Goal: Information Seeking & Learning: Learn about a topic

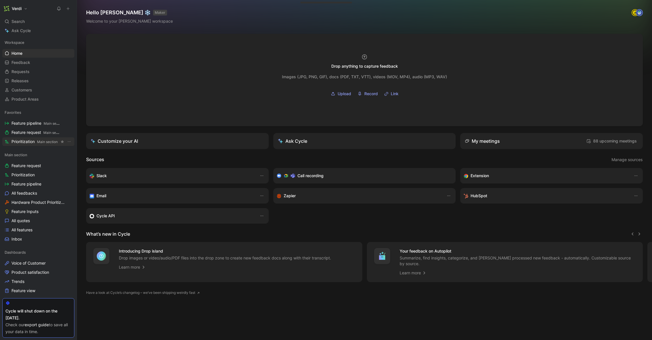
click at [31, 143] on span "Prioritization Main section" at bounding box center [34, 142] width 46 height 6
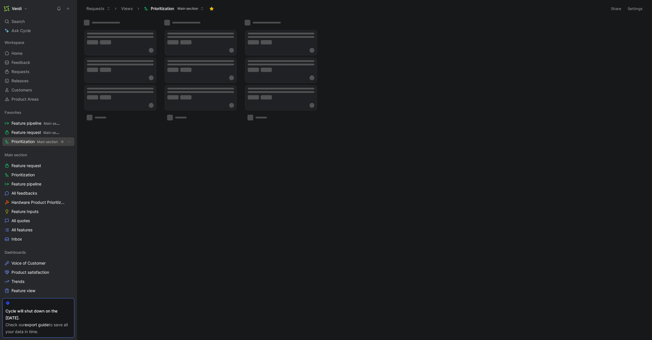
click at [31, 143] on span "Prioritization Main section" at bounding box center [34, 142] width 46 height 6
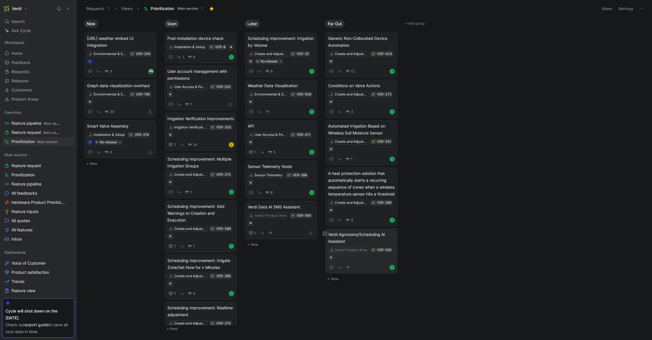
click at [352, 245] on span "Verdi Agronomy/Scheduling AI Assistant" at bounding box center [361, 238] width 67 height 14
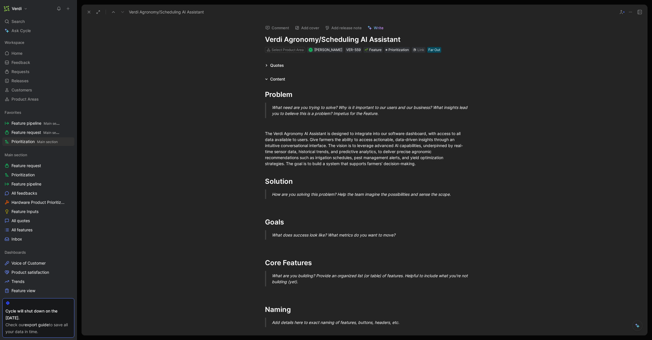
click at [315, 39] on h1 "Verdi Agronomy/Scheduling AI Assistant" at bounding box center [364, 39] width 199 height 9
click at [320, 39] on h1 "Verdi Agronomy/Scheduling AI Assistant" at bounding box center [364, 39] width 199 height 9
click at [87, 10] on icon at bounding box center [89, 12] width 5 height 5
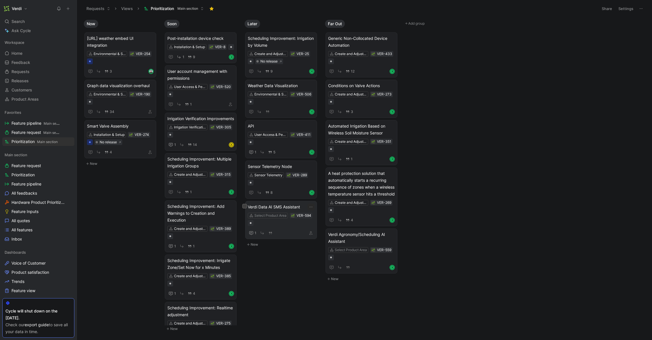
click at [281, 207] on span "Verdi Data AI SMS Assistant" at bounding box center [281, 207] width 67 height 7
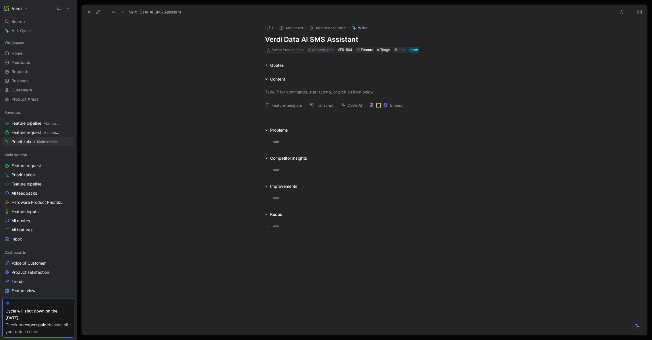
click at [315, 40] on h1 "Verdi Data AI SMS Assistant" at bounding box center [364, 39] width 199 height 9
click at [311, 40] on h1 "Verdi Data AI SMS Assistant" at bounding box center [364, 39] width 199 height 9
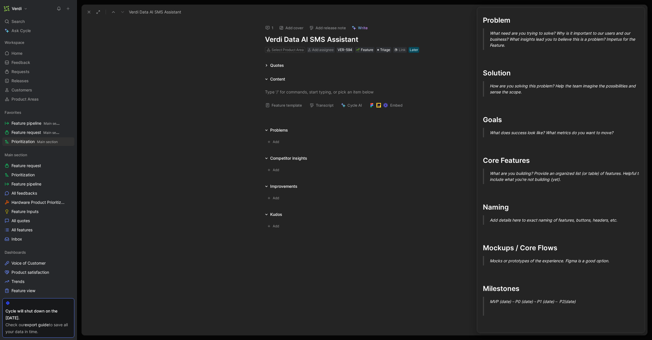
click at [291, 107] on button "Feature template" at bounding box center [283, 105] width 42 height 8
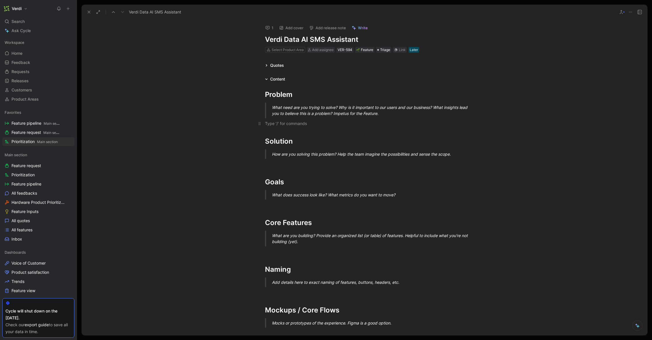
click at [291, 121] on div "To enrich screen reader interactions, please activate Accessibility in Grammarl…" at bounding box center [364, 123] width 199 height 6
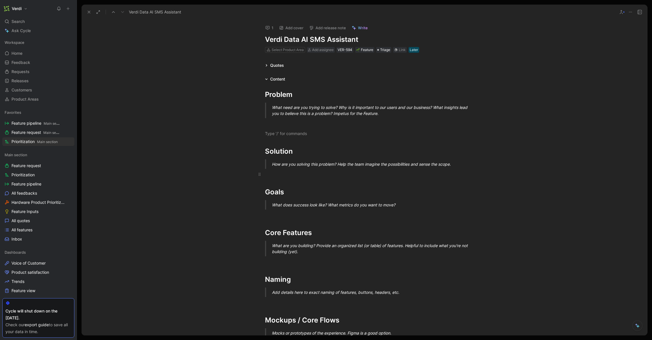
click at [290, 173] on div "To enrich screen reader interactions, please activate Accessibility in Grammarl…" at bounding box center [364, 174] width 199 height 6
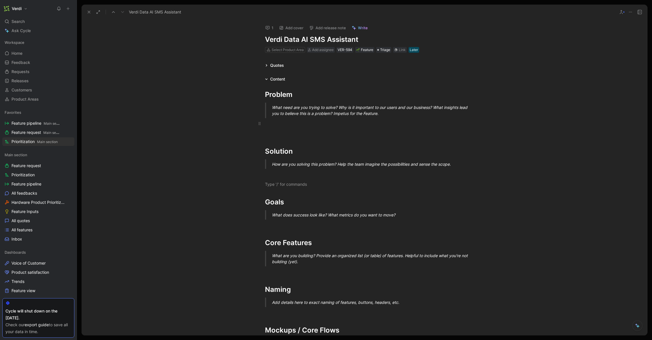
click at [297, 124] on div "To enrich screen reader interactions, please activate Accessibility in Grammarl…" at bounding box center [364, 123] width 199 height 6
click at [282, 179] on div "Problem What need are you trying to solve? Why is it important to our users and…" at bounding box center [363, 273] width 565 height 381
click at [277, 132] on div "To enrich screen reader interactions, please activate Accessibility in Grammarl…" at bounding box center [364, 134] width 199 height 6
click at [270, 179] on div "Problem What need are you trying to solve? Why is it important to our users and…" at bounding box center [363, 273] width 565 height 381
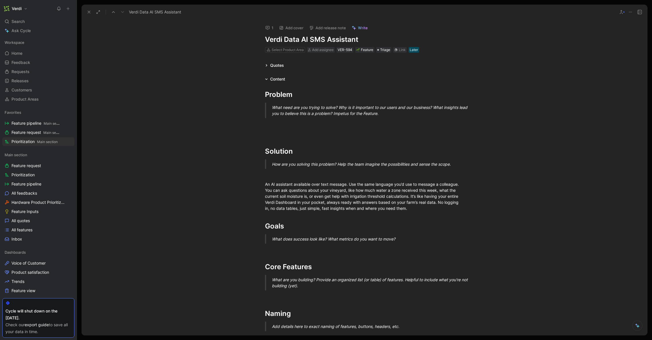
click at [286, 39] on h1 "Verdi Data AI SMS Assistant" at bounding box center [364, 39] width 199 height 9
drag, startPoint x: 279, startPoint y: 39, endPoint x: 296, endPoint y: 39, distance: 16.4
click at [296, 39] on h1 "Verdi Data AI SMS Assistant" at bounding box center [364, 39] width 199 height 9
click at [313, 40] on h1 "Verdi Data AI SMS Assistant" at bounding box center [364, 39] width 199 height 9
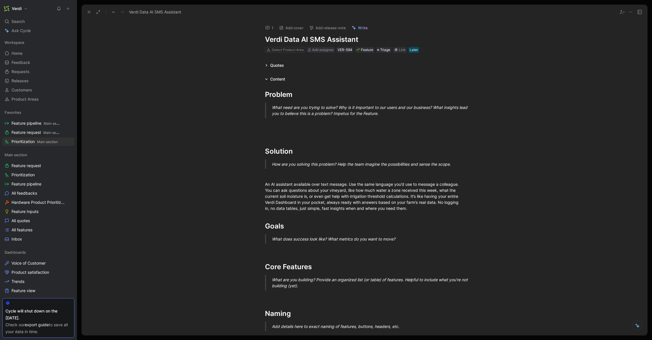
click at [313, 40] on h1 "Verdi Data AI SMS Assistant" at bounding box center [364, 39] width 199 height 9
click at [418, 207] on div "An AI assistant available over text message. Use the same language you’d use to…" at bounding box center [364, 196] width 199 height 30
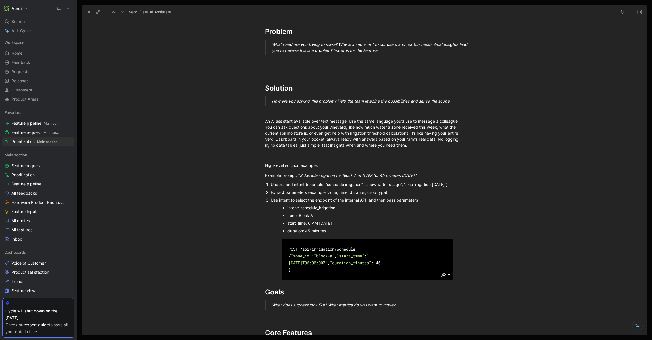
scroll to position [108, 0]
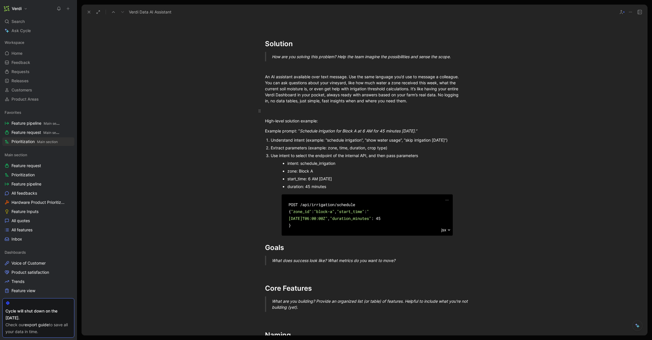
click at [307, 111] on div "To enrich screen reader interactions, please activate Accessibility in Grammarl…" at bounding box center [364, 111] width 199 height 6
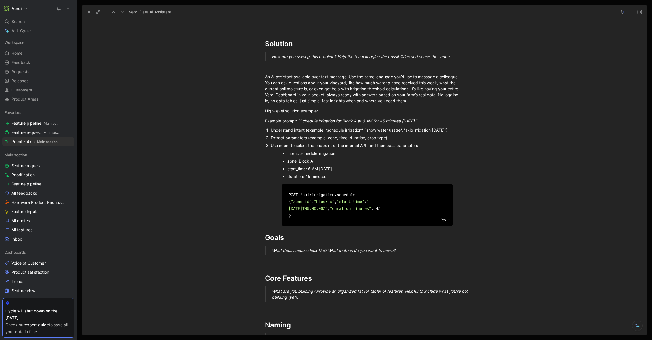
click at [320, 77] on div "An AI assistant available over text message. Use the same language you’d use to…" at bounding box center [364, 89] width 199 height 30
click at [316, 77] on div "An AI assistant available over text message. Use the same language you’d use to…" at bounding box center [364, 89] width 199 height 30
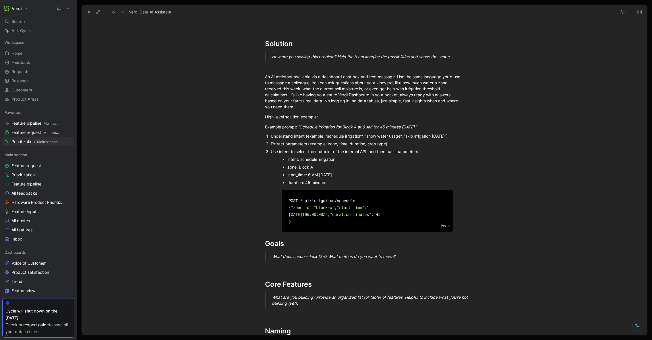
click at [393, 76] on div "An AI assistant available via a dashboard chat box and text message. Use the sa…" at bounding box center [364, 92] width 199 height 36
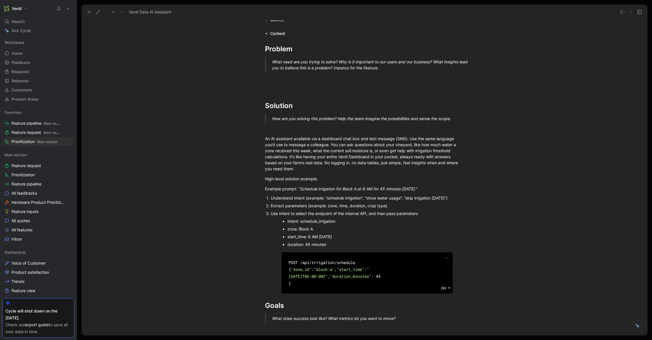
scroll to position [0, 0]
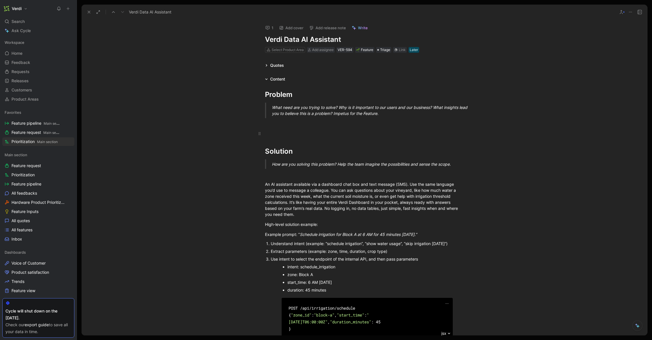
click at [316, 130] on p "To enrich screen reader interactions, please activate Accessibility in Grammarl…" at bounding box center [364, 133] width 220 height 9
click at [324, 133] on div "There is" at bounding box center [364, 134] width 199 height 6
click at [288, 133] on div "There is" at bounding box center [364, 134] width 199 height 6
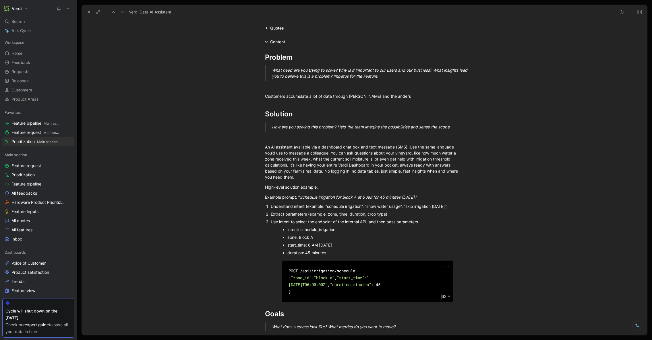
scroll to position [36, 0]
drag, startPoint x: 279, startPoint y: 100, endPoint x: 344, endPoint y: 100, distance: 65.1
click at [344, 100] on div "Customers accumulate a lot of data through Verdi and the anders" at bounding box center [364, 98] width 199 height 6
click at [392, 99] on div "Customers accumulate a lot of data through Verdi and the anders" at bounding box center [364, 98] width 199 height 6
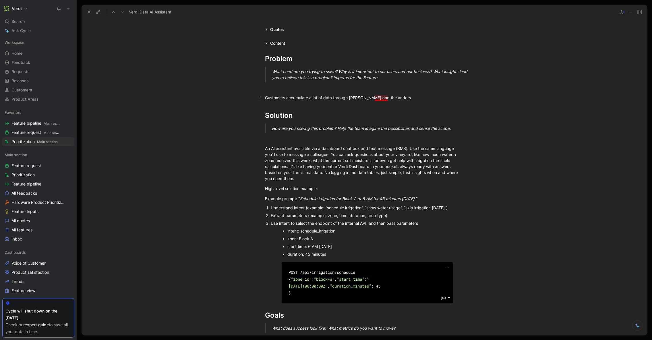
click at [380, 99] on div "Customers accumulate a lot of data through Verdi and the anders" at bounding box center [364, 98] width 199 height 6
drag, startPoint x: 390, startPoint y: 98, endPoint x: 376, endPoint y: 99, distance: 14.4
click at [376, 99] on div "Customers accumulate a lot of data through Verdi and the others" at bounding box center [364, 98] width 199 height 6
drag, startPoint x: 401, startPoint y: 99, endPoint x: 368, endPoint y: 99, distance: 32.4
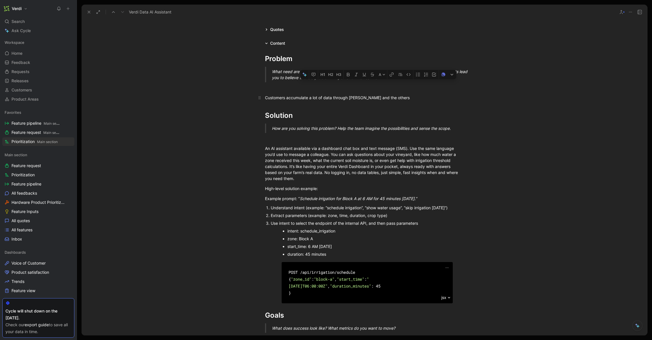
click at [368, 99] on div "Customers accumulate a lot of data through Verdi and the others" at bounding box center [364, 98] width 199 height 6
click at [330, 104] on h1 "Solution" at bounding box center [364, 113] width 220 height 20
drag, startPoint x: 301, startPoint y: 99, endPoint x: 329, endPoint y: 99, distance: 27.5
click at [329, 99] on div "Customers accumulate a lot of data through Verdi and often do not have the time…" at bounding box center [364, 98] width 199 height 6
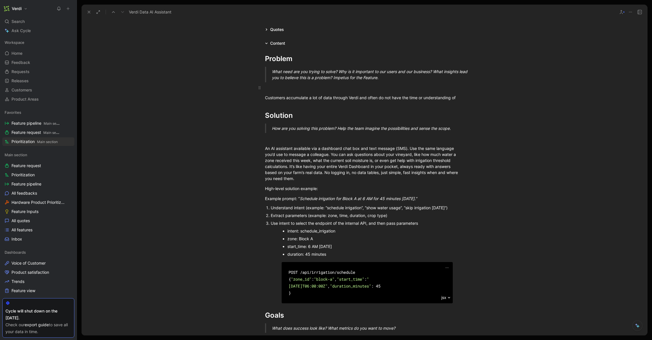
click at [285, 91] on p "To enrich screen reader interactions, please activate Accessibility in Grammarl…" at bounding box center [364, 87] width 220 height 9
click at [297, 95] on div "Customers accumulate a lot of data through Verdi and often do not have the time…" at bounding box center [364, 98] width 199 height 6
drag, startPoint x: 295, startPoint y: 95, endPoint x: 322, endPoint y: 95, distance: 27.3
click at [322, 95] on div "Customers accumulate a lot of data through Verdi and often do not have the time…" at bounding box center [364, 98] width 199 height 6
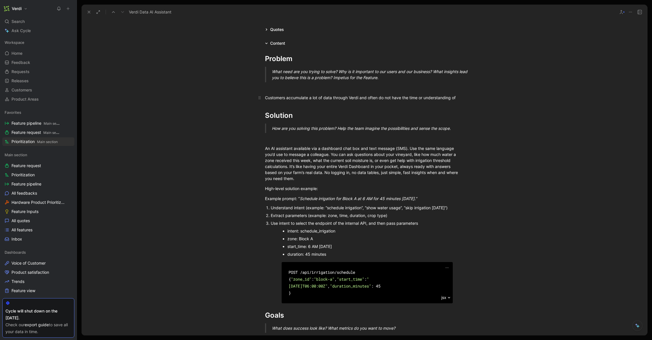
click at [310, 98] on div "Customers accumulate a lot of data through Verdi and often do not have the time…" at bounding box center [364, 98] width 199 height 6
click at [460, 97] on div "Customers accumulate a lot of data through Verdi and often do not have the time…" at bounding box center [364, 98] width 199 height 6
drag, startPoint x: 267, startPoint y: 99, endPoint x: 337, endPoint y: 99, distance: 69.7
click at [337, 99] on div "Customers accumulate a lot of data through Verdi and often do not have the time…" at bounding box center [364, 98] width 199 height 6
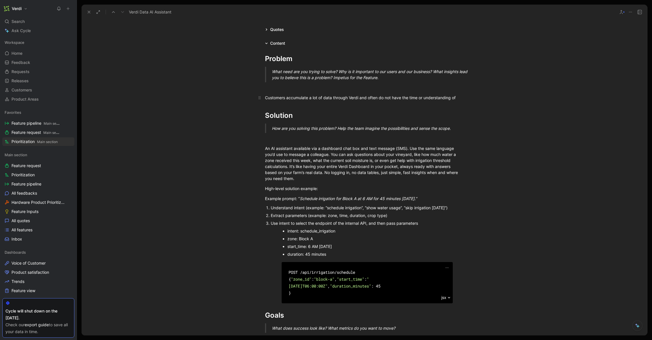
drag, startPoint x: 271, startPoint y: 96, endPoint x: 308, endPoint y: 96, distance: 36.1
click at [307, 96] on div "Customers accumulate a lot of data through Verdi and often do not have the time…" at bounding box center [364, 98] width 199 height 6
click at [308, 96] on div "Customers accumulate a lot of data through Verdi and often do not have the time…" at bounding box center [364, 98] width 199 height 6
click at [456, 98] on div "Customers accumulate a lot of data through Verdi and often do not have the time…" at bounding box center [364, 98] width 199 height 6
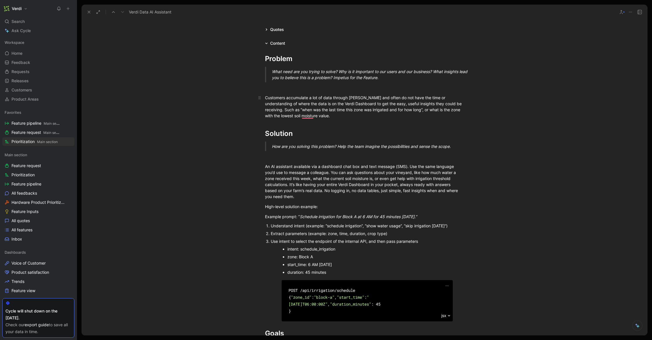
click at [287, 116] on div "Customers accumulate a lot of data through Verdi and often do not have the time…" at bounding box center [364, 107] width 199 height 24
drag, startPoint x: 275, startPoint y: 96, endPoint x: 304, endPoint y: 100, distance: 28.6
click at [304, 100] on div "Customers accumulate a lot of data through [PERSON_NAME] and often do not have …" at bounding box center [364, 107] width 199 height 24
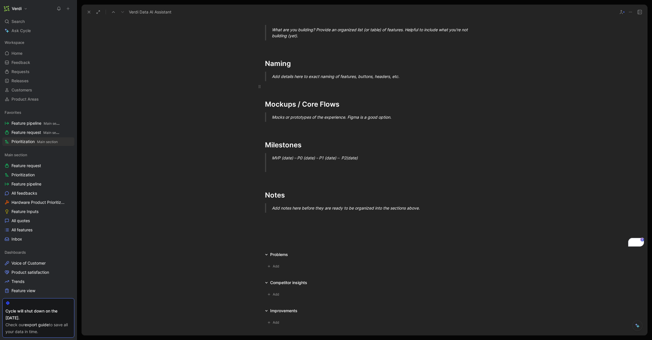
scroll to position [373, 0]
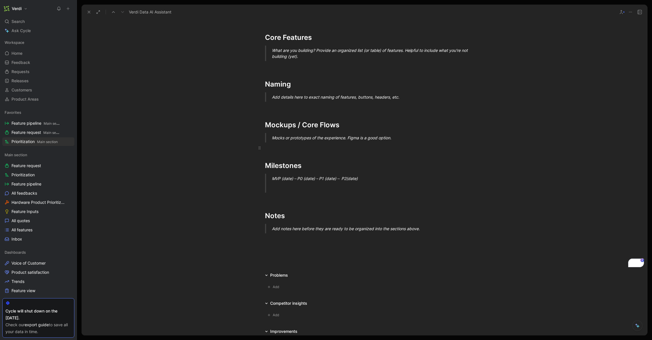
click at [286, 151] on div "To enrich screen reader interactions, please activate Accessibility in Grammarl…" at bounding box center [364, 148] width 199 height 6
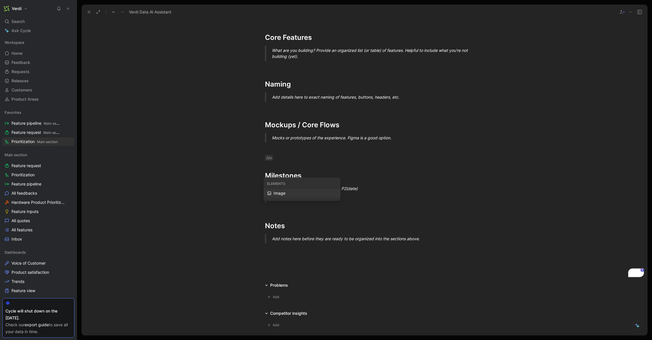
click at [294, 191] on div "Image" at bounding box center [304, 193] width 63 height 7
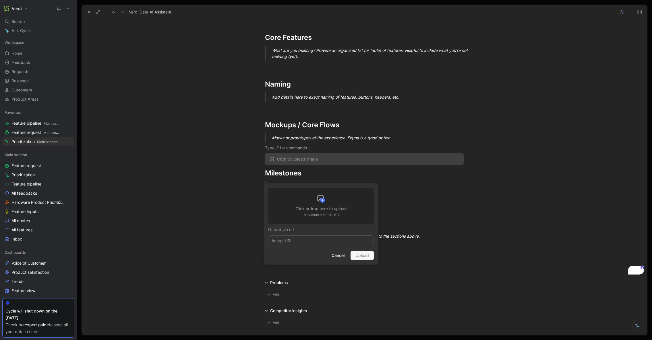
click at [300, 197] on div at bounding box center [320, 199] width 51 height 11
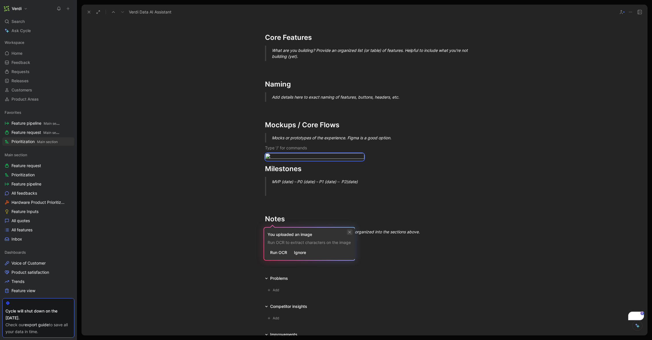
click at [351, 231] on icon at bounding box center [349, 232] width 3 height 3
click at [341, 198] on body "Verdi Search ⌘ K Ask Cycle Workspace Home G then H Feedback G then F Requests G…" at bounding box center [326, 170] width 652 height 340
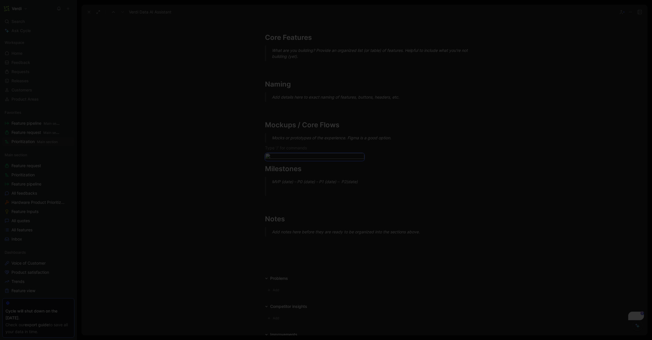
click at [517, 340] on div at bounding box center [326, 340] width 652 height 0
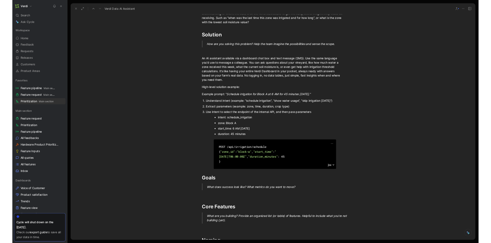
scroll to position [0, 0]
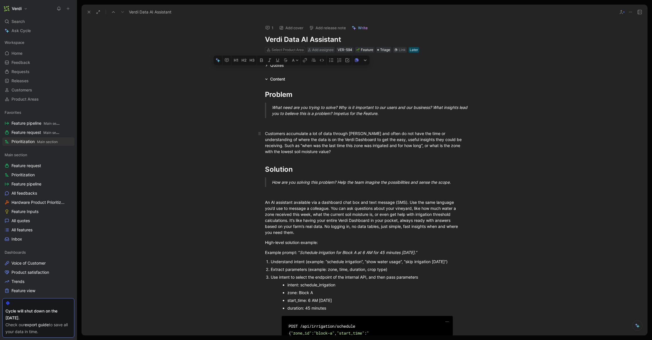
drag, startPoint x: 271, startPoint y: 133, endPoint x: 313, endPoint y: 134, distance: 42.5
click at [313, 134] on div "Customers accumulate a lot of data through [PERSON_NAME] and often do not have …" at bounding box center [364, 143] width 199 height 24
click at [322, 144] on div "Customers accumulate a lot of data through [PERSON_NAME] and often do not have …" at bounding box center [364, 143] width 199 height 24
click at [322, 153] on div "Customers accumulate a lot of data through [PERSON_NAME] and often do not have …" at bounding box center [364, 143] width 199 height 24
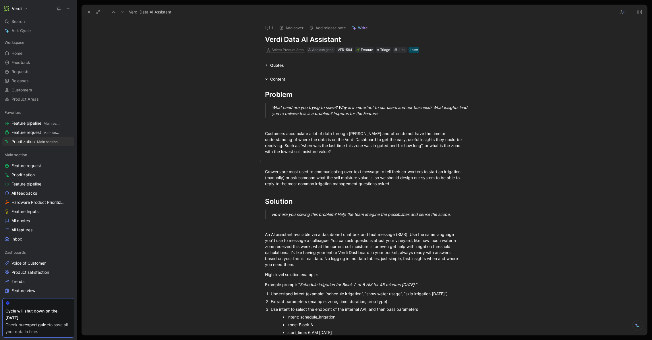
click at [273, 163] on div "To enrich screen reader interactions, please activate Accessibility in Grammarl…" at bounding box center [364, 162] width 199 height 6
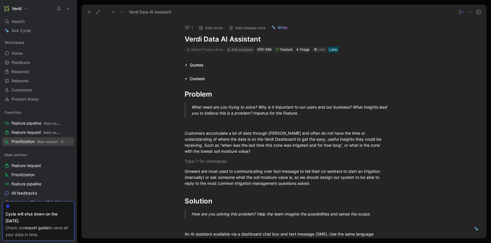
click at [33, 140] on span "Prioritization Main section" at bounding box center [34, 142] width 46 height 6
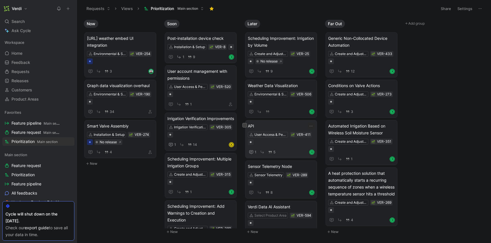
click at [289, 123] on span "API" at bounding box center [281, 126] width 67 height 7
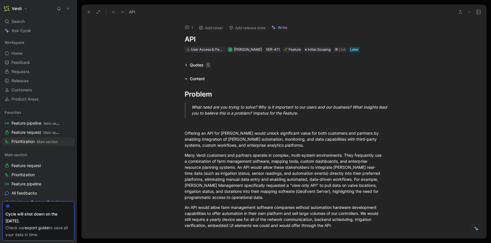
click at [191, 50] on div "User Access & Permissions" at bounding box center [207, 50] width 32 height 6
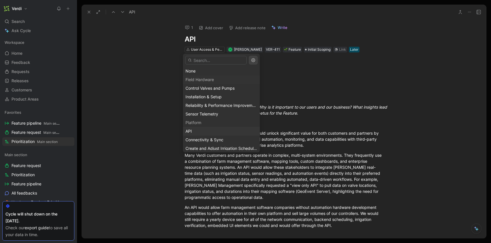
click at [200, 132] on div "API" at bounding box center [221, 131] width 72 height 7
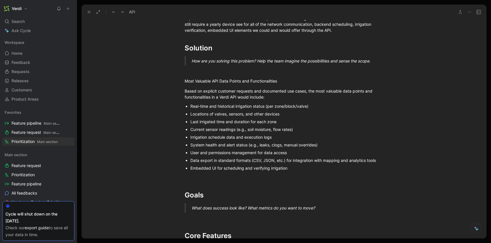
scroll to position [208, 0]
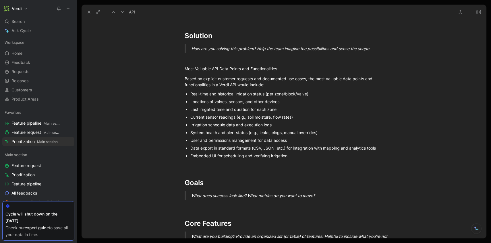
click at [90, 12] on use at bounding box center [89, 12] width 2 height 2
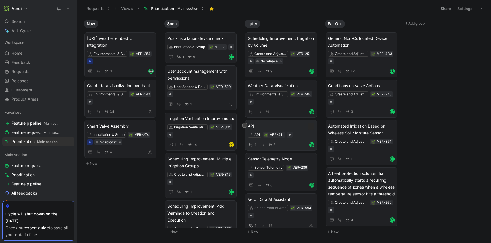
click at [269, 125] on span "API" at bounding box center [281, 126] width 67 height 7
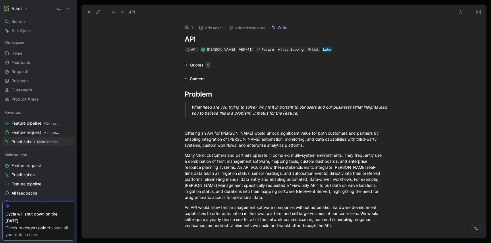
click at [191, 47] on div "API" at bounding box center [193, 50] width 5 height 6
click at [184, 65] on icon at bounding box center [185, 65] width 3 height 3
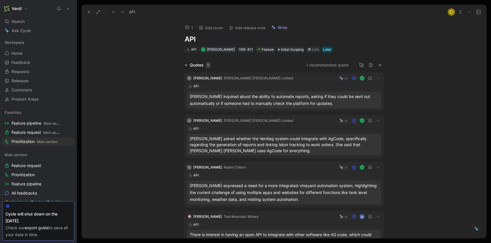
click at [184, 65] on icon at bounding box center [185, 65] width 3 height 3
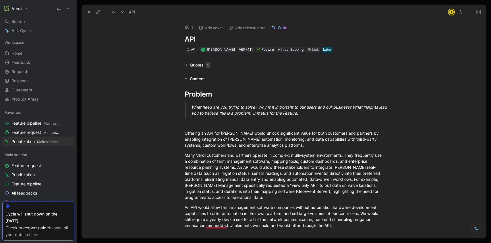
click at [185, 65] on icon at bounding box center [185, 65] width 1 height 2
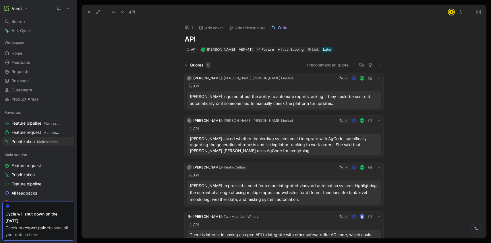
click at [88, 10] on icon at bounding box center [89, 12] width 5 height 5
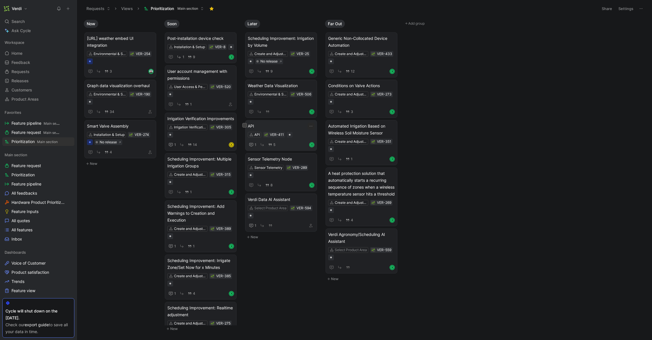
click at [290, 126] on span "API" at bounding box center [281, 126] width 67 height 7
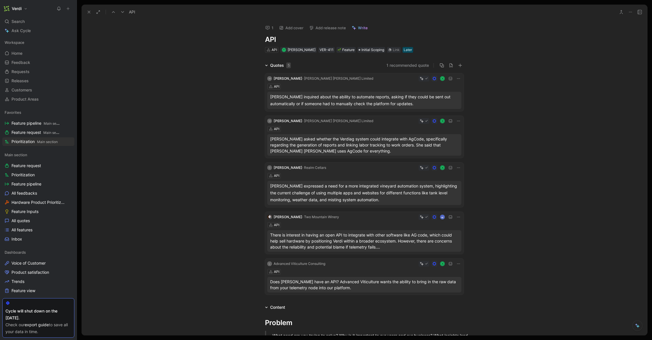
click at [265, 40] on h1 "API" at bounding box center [364, 39] width 199 height 9
click at [271, 38] on h1 "Sceduling API" at bounding box center [364, 39] width 199 height 9
click at [275, 38] on h1 "Scheduling API" at bounding box center [364, 39] width 199 height 9
click at [318, 40] on h1 "Scheduling API" at bounding box center [364, 39] width 199 height 9
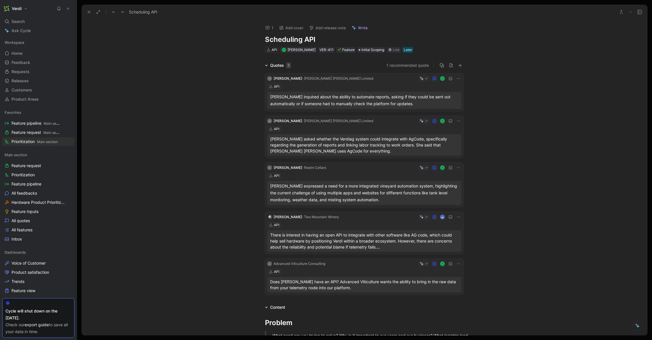
drag, startPoint x: 326, startPoint y: 40, endPoint x: 260, endPoint y: 40, distance: 65.7
click at [260, 40] on div "1 Add cover Add release note Write Scheduling API API R Roman Kozak VER-411 Fea…" at bounding box center [364, 37] width 220 height 34
copy h1 "Scheduling API"
click at [308, 37] on h1 "Scheduling API" at bounding box center [364, 39] width 199 height 9
click at [321, 37] on h1 "Scheduling API" at bounding box center [364, 39] width 199 height 9
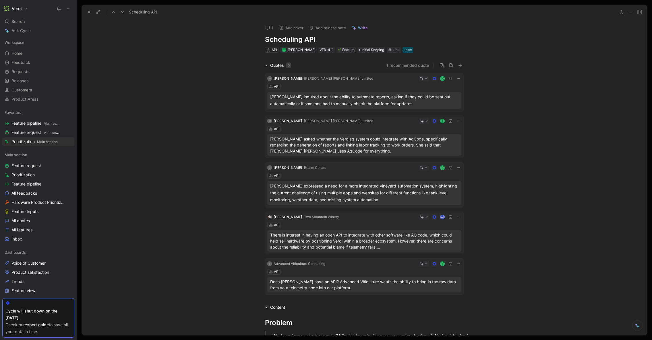
click at [631, 13] on icon at bounding box center [630, 12] width 5 height 5
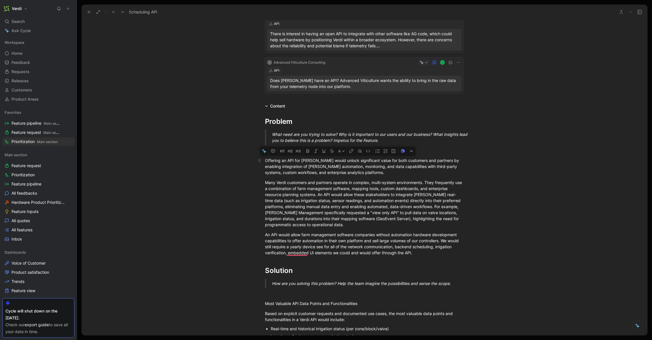
drag, startPoint x: 421, startPoint y: 252, endPoint x: 262, endPoint y: 161, distance: 183.3
copy div "Offering an API for Verdi would unlock significant value for both customers and…"
click at [312, 211] on div "Many Verdi customers and partners operate in complex, multi-system environments…" at bounding box center [364, 204] width 199 height 48
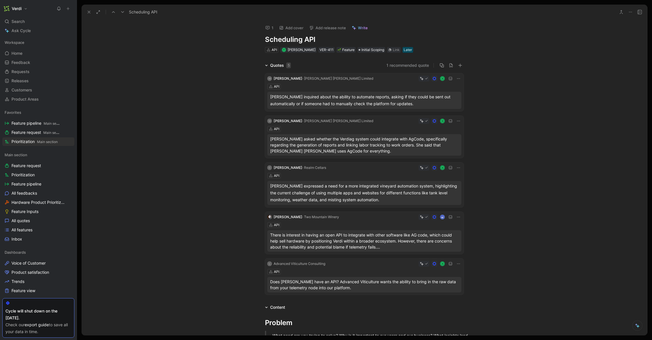
click at [301, 38] on h1 "Scheduling API" at bounding box center [364, 39] width 199 height 9
click at [265, 39] on h1 "Scheduling API" at bounding box center [364, 39] width 199 height 9
click at [120, 52] on div "1 Add cover Add release note Write Data & Scheduling API API R Roman Kozak VER-…" at bounding box center [363, 178] width 565 height 316
click at [86, 12] on button at bounding box center [89, 12] width 8 height 8
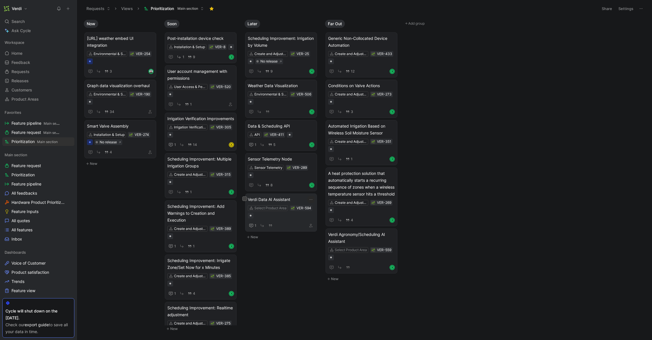
click at [292, 201] on span "Verdi Data AI Assistant" at bounding box center [281, 199] width 67 height 7
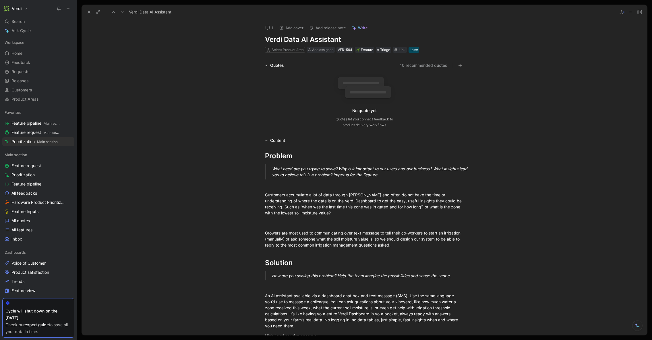
click at [302, 39] on h1 "Verdi Data AI Assistant" at bounding box center [364, 39] width 199 height 9
click at [85, 12] on button at bounding box center [89, 12] width 8 height 8
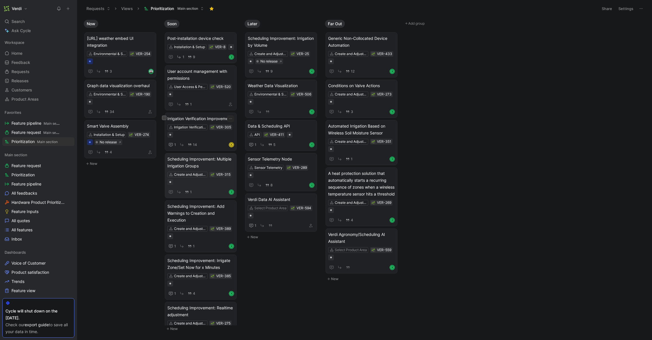
scroll to position [38, 0]
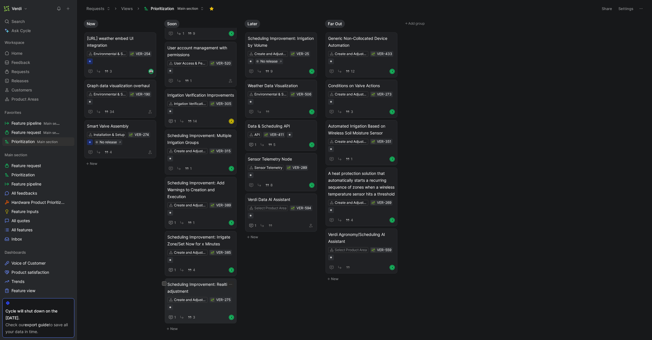
click at [203, 291] on span "Scheduling Improvement: Realtime adjustment" at bounding box center [200, 288] width 67 height 14
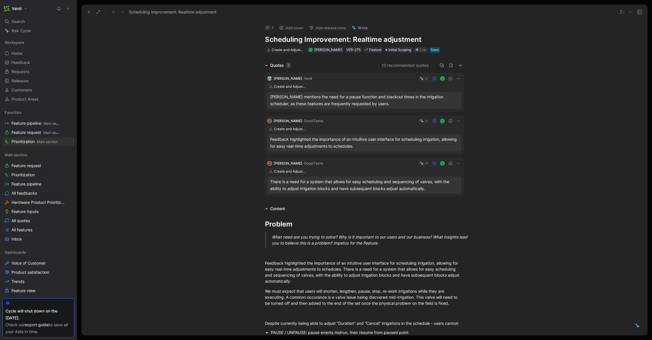
click at [265, 64] on icon at bounding box center [266, 65] width 3 height 3
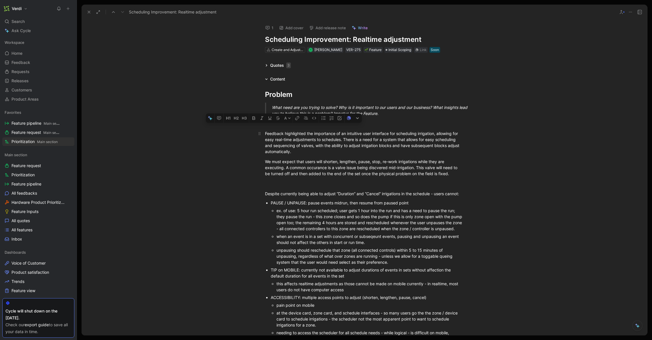
drag, startPoint x: 269, startPoint y: 136, endPoint x: 304, endPoint y: 135, distance: 35.0
click at [304, 135] on div "Feedback highlighted the importance of an intuitive user interface for scheduli…" at bounding box center [364, 143] width 199 height 24
drag, startPoint x: 304, startPoint y: 135, endPoint x: 291, endPoint y: 136, distance: 12.6
click at [304, 135] on div "Feedback highlighted the importance of an intuitive user interface for scheduli…" at bounding box center [364, 143] width 199 height 24
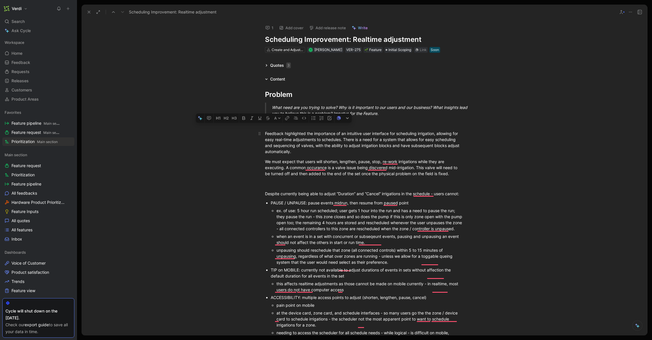
drag, startPoint x: 269, startPoint y: 133, endPoint x: 301, endPoint y: 135, distance: 32.5
click at [301, 135] on div "Feedback highlighted the importance of an intuitive user interface for scheduli…" at bounding box center [364, 143] width 199 height 24
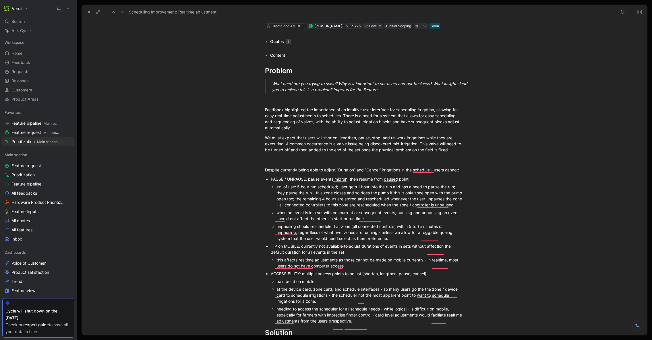
scroll to position [28, 0]
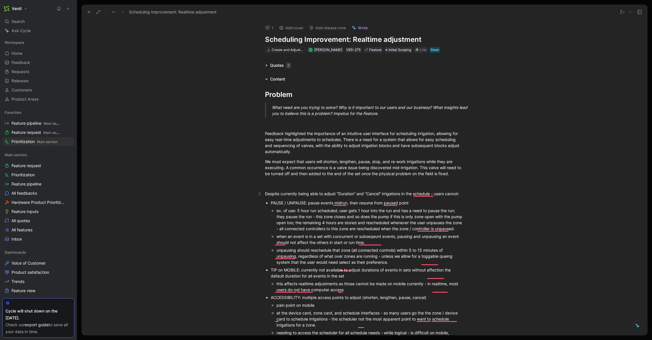
scroll to position [28, 0]
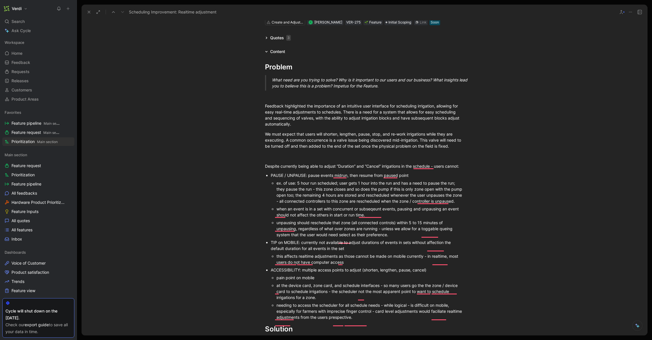
click at [369, 218] on div "when an event is in a set with concurrent or subseqeunt events, pausing and unp…" at bounding box center [369, 212] width 187 height 12
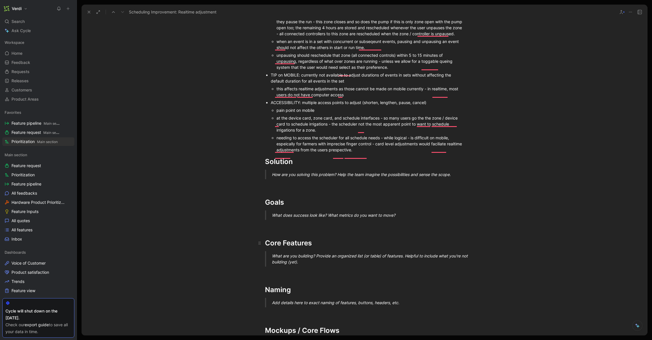
scroll to position [108, 0]
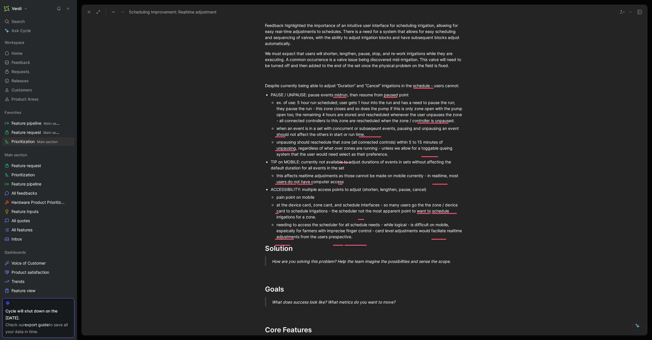
click at [382, 240] on div "needing to access the scheduler for all schedule needs - while logical - is dif…" at bounding box center [369, 231] width 187 height 18
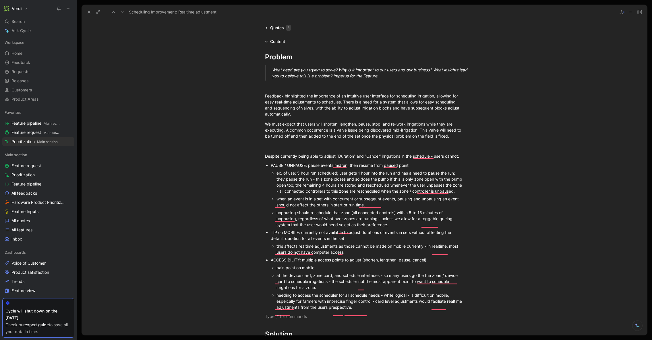
scroll to position [0, 0]
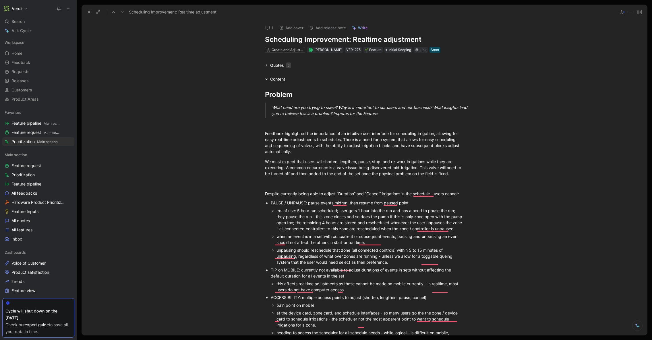
click at [92, 13] on button at bounding box center [89, 12] width 8 height 8
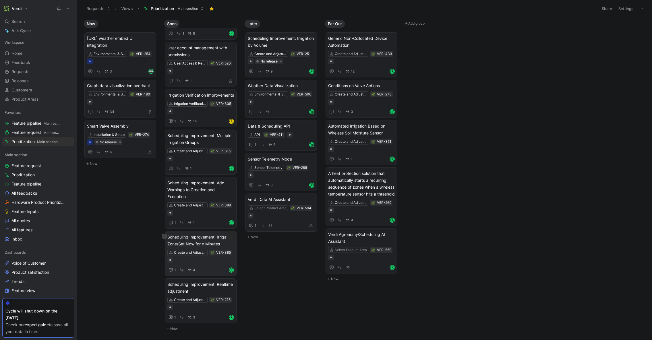
click at [198, 239] on span "Scheduling Improvement: Irrigate Zone/Set Now for x Minutes" at bounding box center [200, 241] width 67 height 14
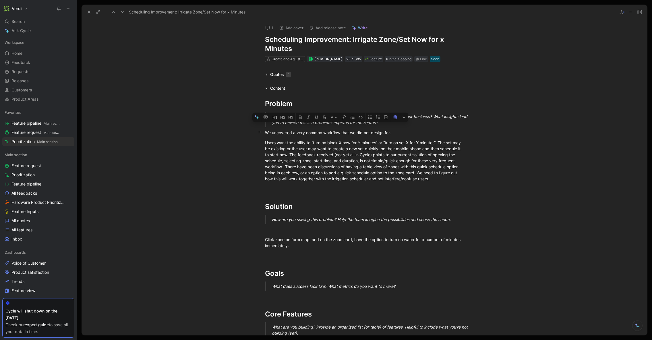
drag, startPoint x: 273, startPoint y: 133, endPoint x: 310, endPoint y: 137, distance: 36.6
click at [310, 137] on p "We uncovered a very common workflow that we did not design for." at bounding box center [364, 132] width 220 height 9
drag, startPoint x: 278, startPoint y: 141, endPoint x: 304, endPoint y: 142, distance: 26.1
click at [304, 142] on div "Users want the ability to “turn on block X now for Y minutes“ or “turn on set X…" at bounding box center [364, 161] width 199 height 42
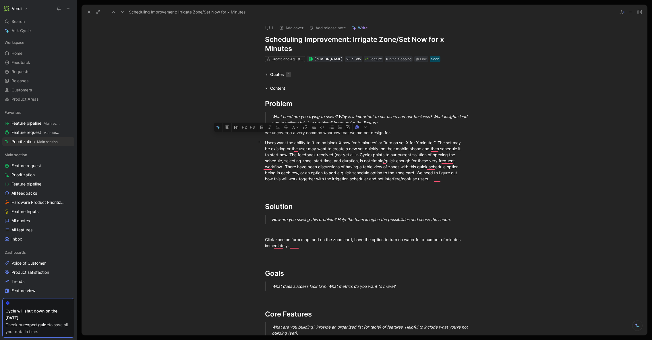
click at [304, 142] on div "Users want the ability to “turn on block X now for Y minutes“ or “turn on set X…" at bounding box center [364, 161] width 199 height 42
drag, startPoint x: 289, startPoint y: 144, endPoint x: 333, endPoint y: 143, distance: 43.9
click at [333, 143] on div "Users want the ability to “turn on block X now for Y minutes“ or “turn on set X…" at bounding box center [364, 161] width 199 height 42
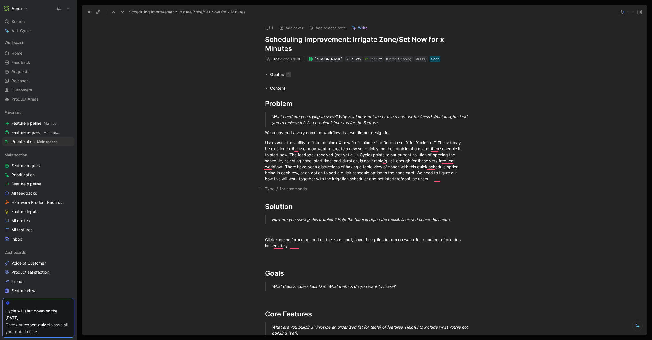
click at [293, 192] on div "To enrich screen reader interactions, please activate Accessibility in Grammarl…" at bounding box center [364, 189] width 199 height 6
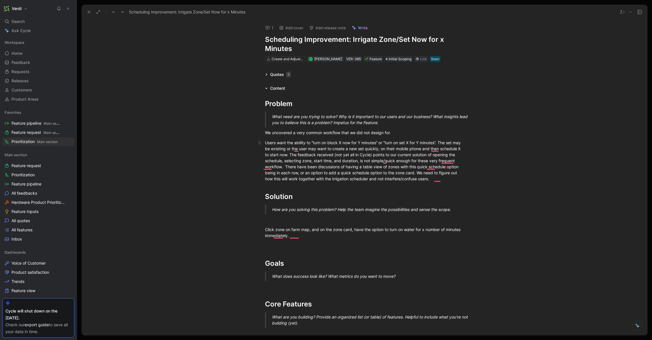
click at [395, 142] on div "Users want the ability to “turn on block X now for Y minutes“ or “turn on set X…" at bounding box center [364, 161] width 199 height 42
click at [406, 144] on div "Users want the ability to “turn on block X now for Y minutes“ or “turn on set X…" at bounding box center [364, 161] width 199 height 42
drag, startPoint x: 410, startPoint y: 143, endPoint x: 401, endPoint y: 144, distance: 8.9
click at [401, 144] on div "Users want the ability to “turn on block X now for Y minutes“ or “turn on set X…" at bounding box center [364, 161] width 199 height 42
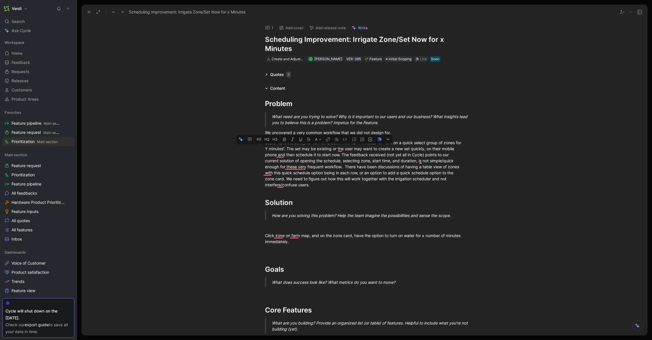
drag, startPoint x: 313, startPoint y: 150, endPoint x: 331, endPoint y: 150, distance: 18.4
click at [331, 150] on div "Users want the ability to “turn on block X now for Y minutes“ or “turn on a qui…" at bounding box center [364, 164] width 199 height 48
drag, startPoint x: 322, startPoint y: 148, endPoint x: 337, endPoint y: 149, distance: 14.4
click at [337, 149] on div "Users want the ability to “turn on block X now for Y minutes“ or “turn on a qui…" at bounding box center [364, 164] width 199 height 48
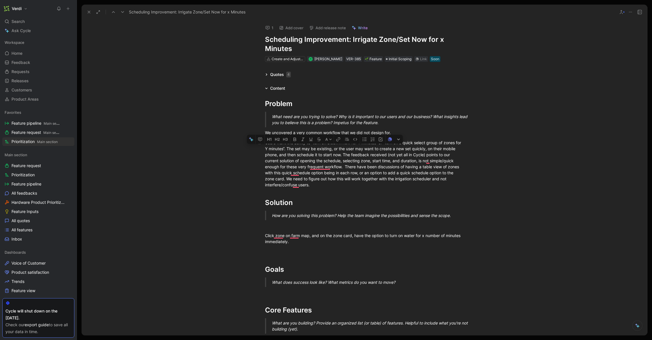
click at [337, 149] on div "Users want the ability to “turn on block X now for Y minutes“ or “turn on a qui…" at bounding box center [364, 164] width 199 height 48
click at [446, 149] on div "Users want the ability to “turn on block X now for Y minutes“ or “turn on a qui…" at bounding box center [364, 164] width 199 height 48
drag, startPoint x: 325, startPoint y: 154, endPoint x: 359, endPoint y: 155, distance: 33.9
click at [359, 155] on div "Users want the ability to “turn on block X now for Y minutes“ or “turn on a qui…" at bounding box center [364, 164] width 199 height 48
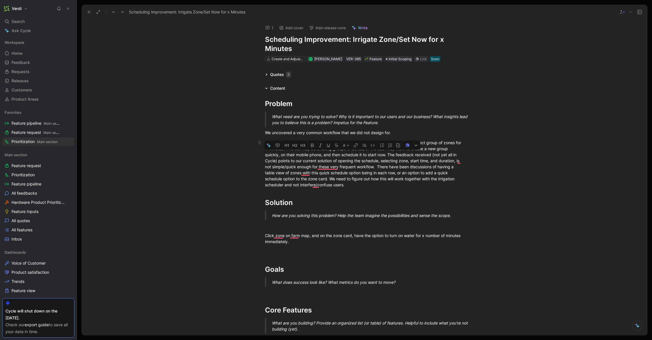
click at [359, 155] on div "Users want the ability to “turn on block X now for Y minutes“ or “turn on a qui…" at bounding box center [364, 164] width 199 height 48
click at [371, 155] on div "Users want the ability to “turn on block X now for Y minutes“ or “turn on a qui…" at bounding box center [364, 164] width 199 height 48
drag, startPoint x: 415, startPoint y: 156, endPoint x: 435, endPoint y: 157, distance: 20.4
click at [435, 157] on div "Users want the ability to “turn on block X now for Y minutes“ or “turn on a qui…" at bounding box center [364, 164] width 199 height 48
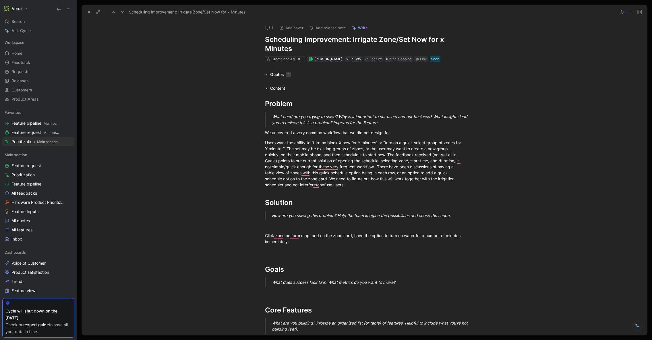
click at [284, 163] on div "Users want the ability to “turn on block X now for Y minutes“ or “turn on a qui…" at bounding box center [364, 164] width 199 height 48
drag, startPoint x: 347, startPoint y: 159, endPoint x: 367, endPoint y: 160, distance: 19.5
click at [367, 160] on div "Users want the ability to “turn on block X now for Y minutes“ or “turn on a qui…" at bounding box center [364, 164] width 199 height 48
click at [391, 162] on div "Users want the ability to “turn on block X now for Y minutes“ or “turn on a qui…" at bounding box center [364, 164] width 199 height 48
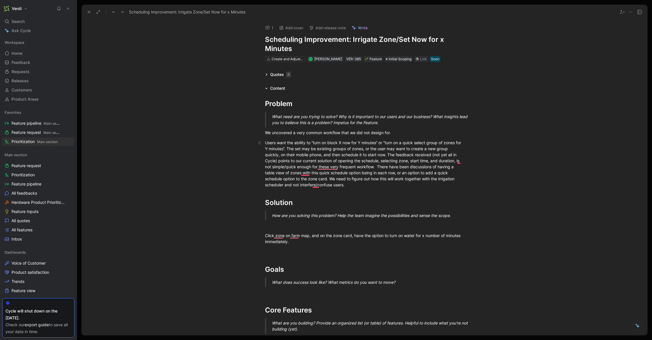
drag, startPoint x: 415, startPoint y: 160, endPoint x: 426, endPoint y: 162, distance: 11.0
click at [415, 160] on div "Users want the ability to “turn on block X now for Y minutes“ or “turn on a qui…" at bounding box center [364, 164] width 199 height 48
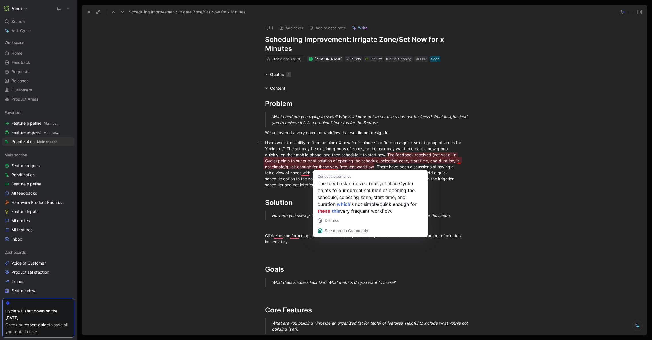
click at [379, 164] on div "Users want the ability to “turn on block X now for Y minutes“ or “turn on a qui…" at bounding box center [364, 164] width 199 height 48
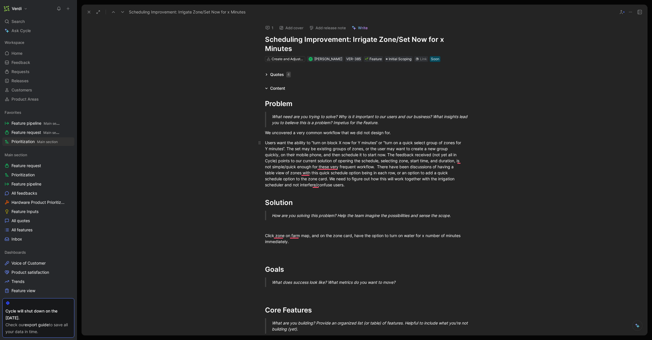
click at [376, 166] on div "Users want the ability to “turn on block X now for Y minutes“ or “turn on a qui…" at bounding box center [364, 164] width 199 height 48
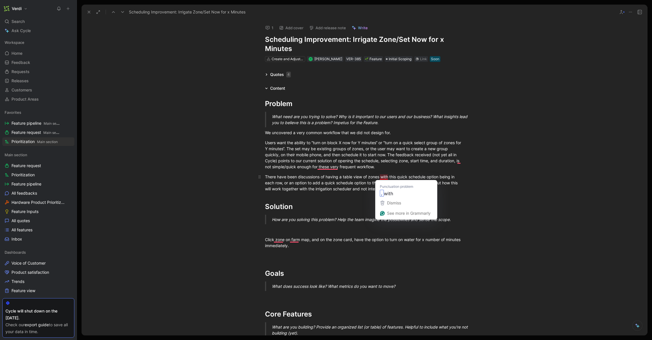
click at [406, 177] on div "There have been discussions of having a table view of zones with this quick sch…" at bounding box center [364, 183] width 199 height 18
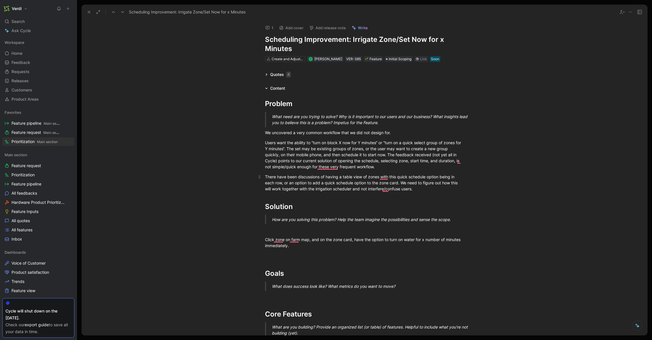
drag, startPoint x: 292, startPoint y: 184, endPoint x: 320, endPoint y: 185, distance: 27.5
click at [320, 185] on div "There have been discussions of having a table view of zones with this quick sch…" at bounding box center [364, 183] width 199 height 18
click at [412, 183] on div "There have been discussions of having a table view of zones with this quick sch…" at bounding box center [364, 183] width 199 height 18
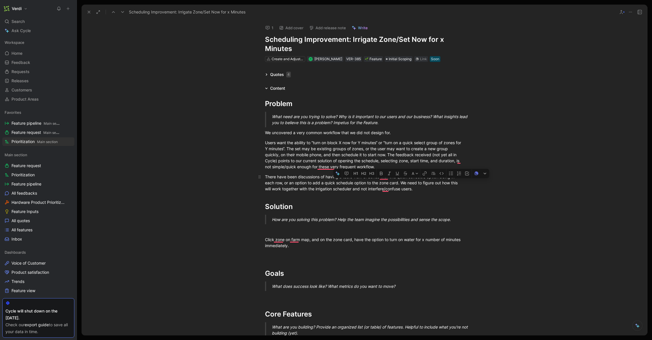
click at [417, 185] on div "There have been discussions of having a table view of zones with this quick sch…" at bounding box center [364, 183] width 199 height 18
drag, startPoint x: 85, startPoint y: 14, endPoint x: 99, endPoint y: 19, distance: 15.0
click at [85, 14] on button at bounding box center [89, 12] width 8 height 8
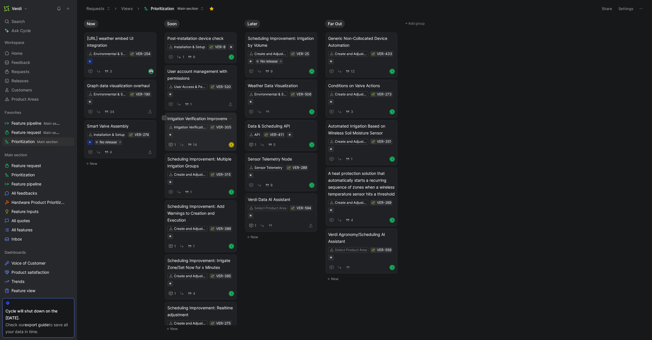
click at [202, 122] on span "Irrigation Verification Improvements" at bounding box center [200, 118] width 67 height 7
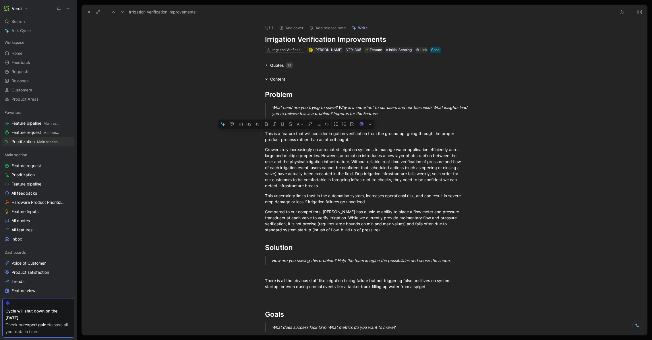
drag, startPoint x: 270, startPoint y: 136, endPoint x: 324, endPoint y: 141, distance: 54.0
click at [324, 141] on div "This is a feature that will consider irrigation verification from the ground up…" at bounding box center [364, 137] width 199 height 12
click at [88, 10] on icon at bounding box center [89, 12] width 5 height 5
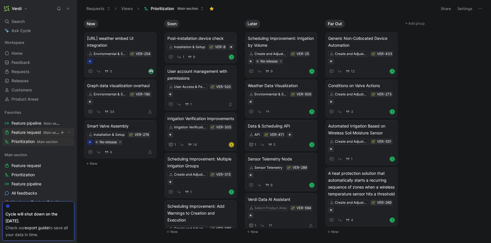
click at [30, 135] on span "Feature request Main section" at bounding box center [35, 133] width 48 height 6
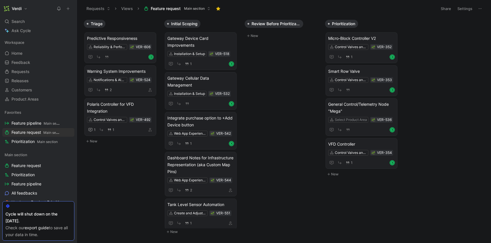
click at [46, 8] on div "Verdi" at bounding box center [37, 9] width 70 height 8
click at [76, 7] on icon at bounding box center [76, 8] width 5 height 5
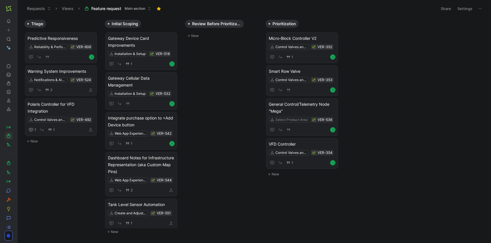
click at [228, 65] on div "Triage Predictive Responsiveness Reliability & Performance Improvements VER-606…" at bounding box center [253, 130] width 473 height 226
click at [76, 39] on span "Predictive Responsiveness" at bounding box center [61, 38] width 67 height 7
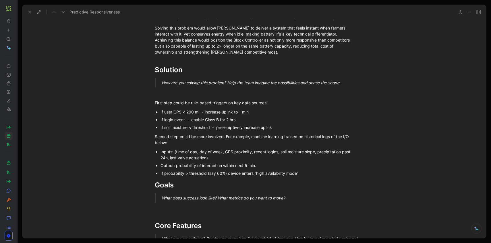
scroll to position [185, 0]
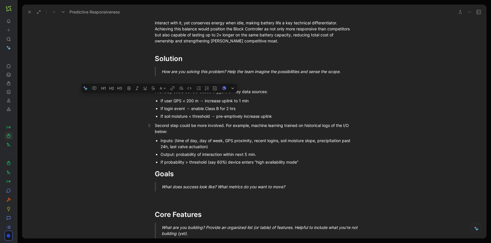
drag, startPoint x: 155, startPoint y: 93, endPoint x: 180, endPoint y: 125, distance: 40.5
click at [180, 125] on div "Second step could be more involved. For example, machine learning trained on hi…" at bounding box center [254, 128] width 199 height 12
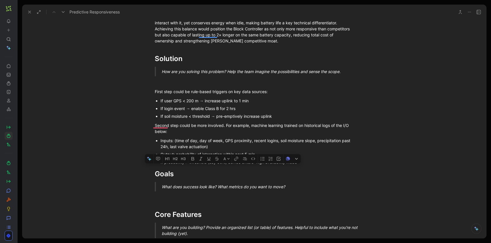
drag, startPoint x: 162, startPoint y: 161, endPoint x: 292, endPoint y: 163, distance: 130.0
click at [292, 163] on div "If probability > threshold (say 60%) device enters “high availability mode”" at bounding box center [256, 162] width 193 height 6
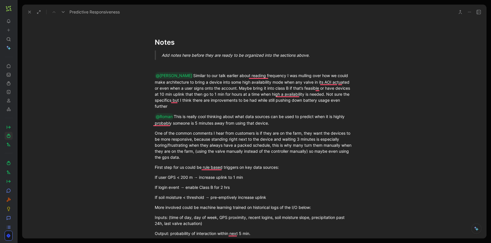
scroll to position [683, 0]
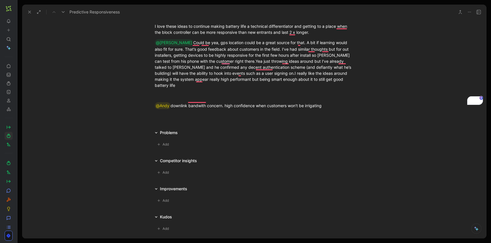
scroll to position [775, 0]
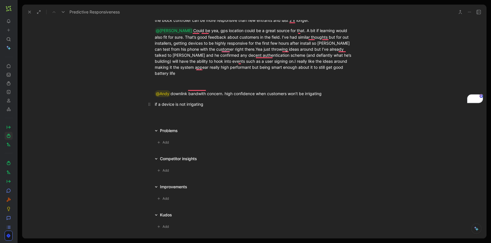
click at [183, 101] on div "if a device is not irrigating" at bounding box center [254, 104] width 199 height 6
drag, startPoint x: 236, startPoint y: 99, endPoint x: 236, endPoint y: 96, distance: 3.2
click at [236, 101] on div "if a device is not scheduled to irrigating" at bounding box center [254, 104] width 199 height 6
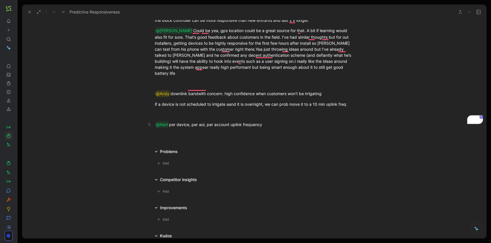
scroll to position [767, 0]
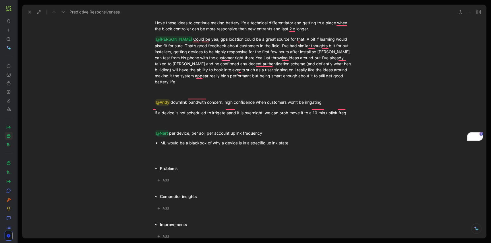
click at [279, 140] on div "ML would be a blackbox of why a device is in a specific uplink state" at bounding box center [256, 143] width 193 height 6
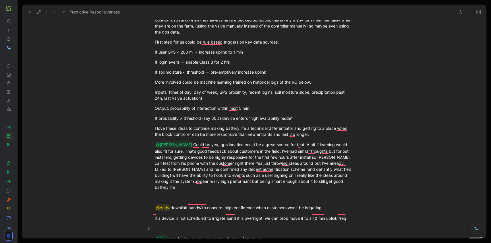
scroll to position [547, 0]
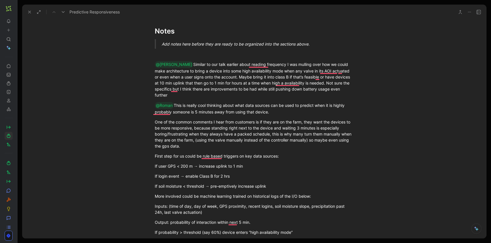
click at [30, 13] on use at bounding box center [29, 12] width 2 height 2
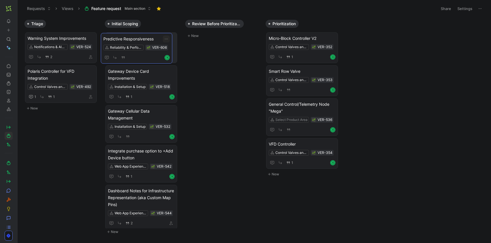
drag, startPoint x: 60, startPoint y: 37, endPoint x: 136, endPoint y: 37, distance: 75.5
click at [140, 36] on span "Predictive Responsiveness" at bounding box center [141, 38] width 67 height 7
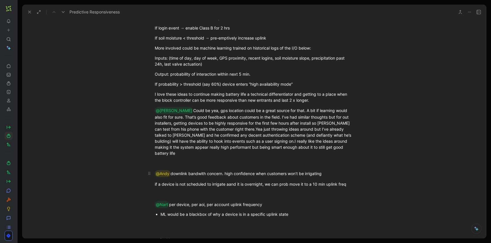
scroll to position [816, 0]
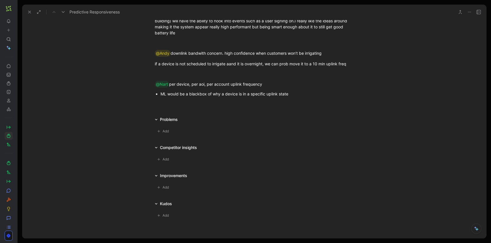
click at [292, 91] on div "ML would be a blackbox of why a device is in a specific uplink state" at bounding box center [256, 94] width 193 height 6
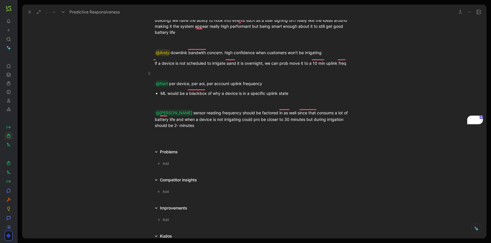
scroll to position [815, 0]
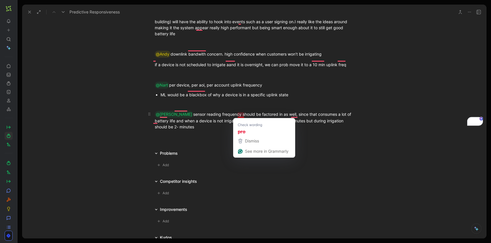
click at [240, 115] on div "@Gordon sensor reading frequency should be factored in as well, since that cons…" at bounding box center [254, 120] width 199 height 19
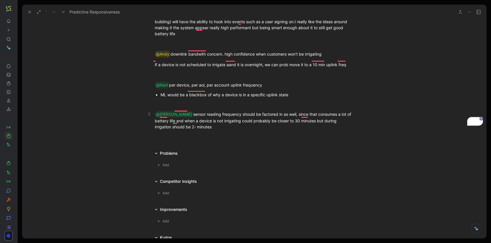
click at [213, 121] on div "@Gordon sensor reading frequency should be factored in as well, since that cons…" at bounding box center [254, 120] width 199 height 19
click at [28, 11] on use at bounding box center [29, 12] width 2 height 2
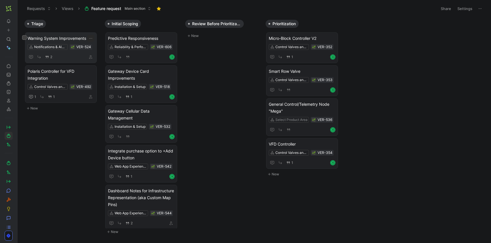
click at [44, 38] on span "Warning System Improvements" at bounding box center [61, 38] width 67 height 7
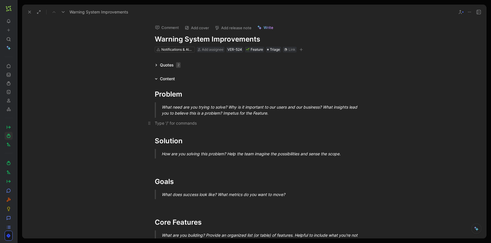
click at [165, 125] on div "To enrich screen reader interactions, please activate Accessibility in Grammarl…" at bounding box center [254, 123] width 199 height 6
click at [155, 64] on icon at bounding box center [156, 65] width 3 height 3
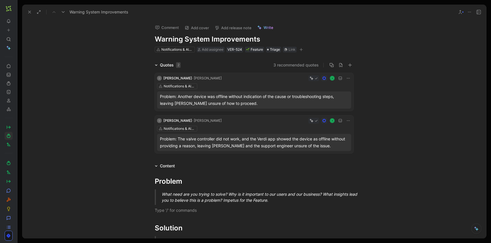
click at [155, 65] on icon at bounding box center [156, 65] width 3 height 3
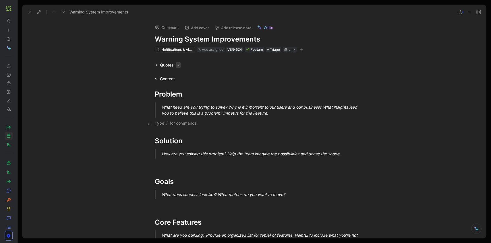
click at [163, 126] on p "To enrich screen reader interactions, please activate Accessibility in Grammarl…" at bounding box center [254, 122] width 220 height 9
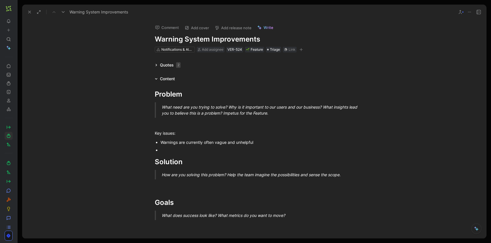
click at [170, 151] on div "To enrich screen reader interactions, please activate Accessibility in Grammarl…" at bounding box center [256, 150] width 193 height 6
click at [267, 151] on div "Compiling unique warnings per device is not possible" at bounding box center [256, 150] width 193 height 6
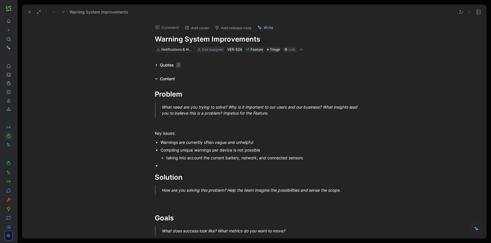
click at [263, 145] on div "Warnings are currently often vague and unhelpful" at bounding box center [256, 142] width 193 height 6
click at [199, 163] on div "To enrich screen reader interactions, please activate Accessibility in Grammarl…" at bounding box center [256, 166] width 193 height 6
click at [200, 164] on div "To enrich screen reader interactions, please activate Accessibility in Grammarl…" at bounding box center [256, 166] width 193 height 6
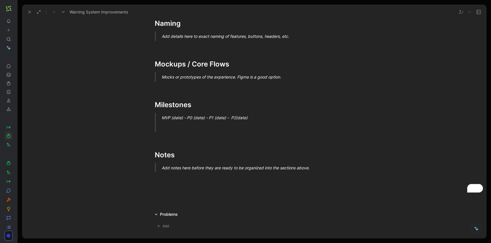
scroll to position [283, 0]
click at [169, 189] on div "To enrich screen reader interactions, please activate Accessibility in Grammarl…" at bounding box center [254, 188] width 199 height 6
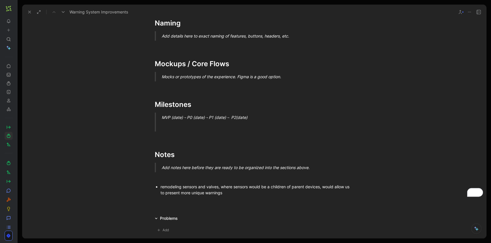
click at [213, 187] on div "remodeling sensors and valves, where sensors would be a children of parent devi…" at bounding box center [256, 190] width 193 height 12
click at [238, 194] on div "remodeling sensors and devices speratly, where sensors would be a children of p…" at bounding box center [256, 190] width 193 height 12
click at [255, 192] on div "remodeling sensors and devices separately, where sensors would be children of p…" at bounding box center [256, 190] width 193 height 12
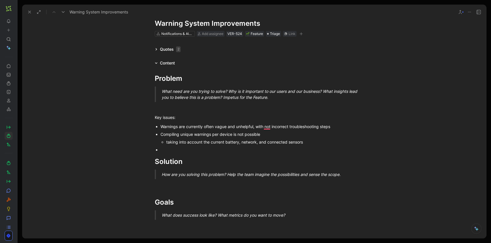
scroll to position [0, 0]
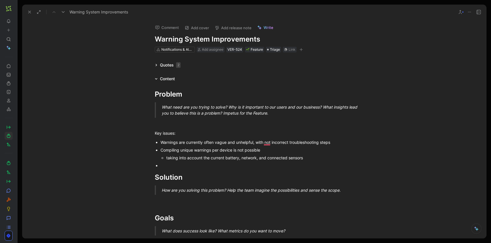
click at [249, 164] on div "To enrich screen reader interactions, please activate Accessibility in Grammarl…" at bounding box center [256, 166] width 193 height 6
click at [176, 205] on p "To enrich screen reader interactions, please activate Accessibility in Grammarl…" at bounding box center [254, 200] width 220 height 9
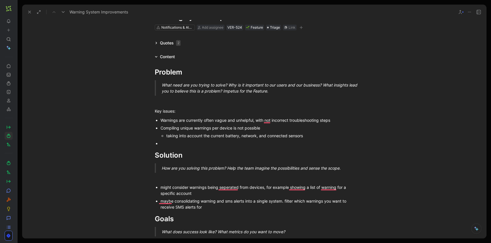
scroll to position [23, 0]
click at [160, 215] on div "sensor, device, zone, aoi, account" at bounding box center [256, 214] width 193 height 6
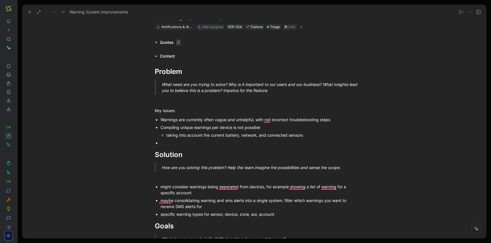
click at [186, 207] on div "maybe consolidating warning and sms alerts into a single system. filter which w…" at bounding box center [256, 204] width 193 height 12
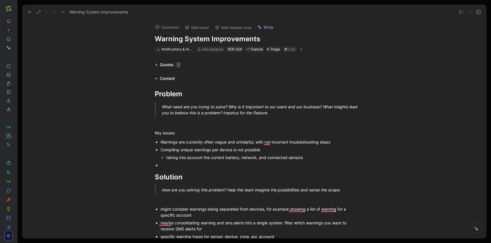
scroll to position [0, 0]
click at [30, 12] on use at bounding box center [29, 12] width 2 height 2
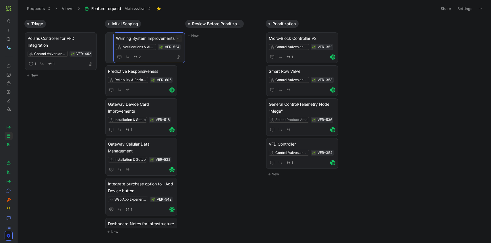
drag, startPoint x: 37, startPoint y: 38, endPoint x: 125, endPoint y: 38, distance: 88.4
click at [70, 40] on span "Polaris Controller for VFD Integration" at bounding box center [61, 42] width 67 height 14
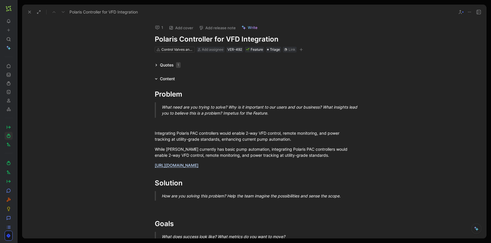
click at [26, 11] on button at bounding box center [30, 12] width 8 height 8
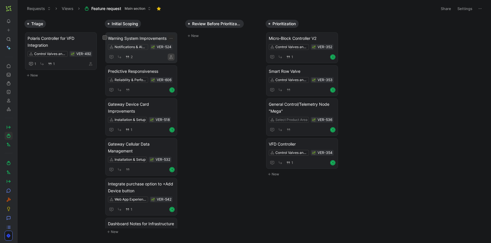
click at [170, 58] on icon "button" at bounding box center [170, 56] width 3 height 3
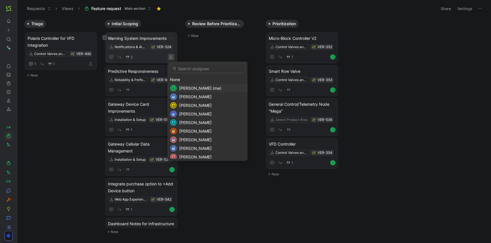
click at [184, 88] on span "Roman Kozak (me)" at bounding box center [200, 88] width 42 height 5
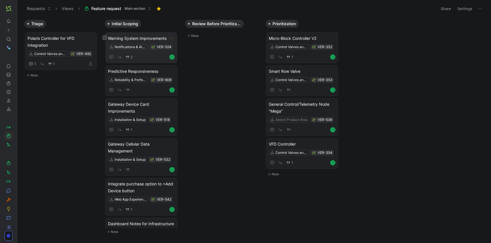
click at [171, 55] on div "R" at bounding box center [172, 57] width 4 height 4
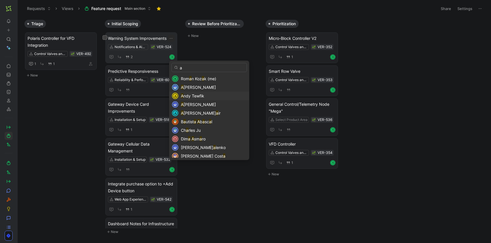
type input "a"
click at [197, 96] on span "ndy Tewfik" at bounding box center [193, 96] width 21 height 5
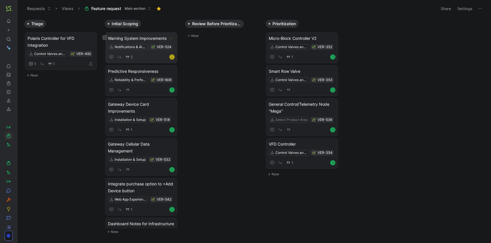
click at [132, 41] on span "Warning System Improvements" at bounding box center [141, 38] width 67 height 7
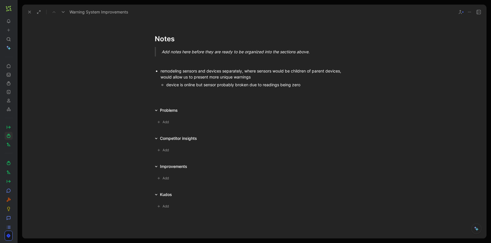
scroll to position [421, 0]
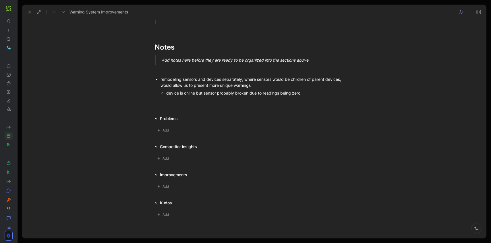
click at [189, 105] on div at bounding box center [254, 105] width 464 height 7
click at [187, 107] on div at bounding box center [254, 105] width 464 height 7
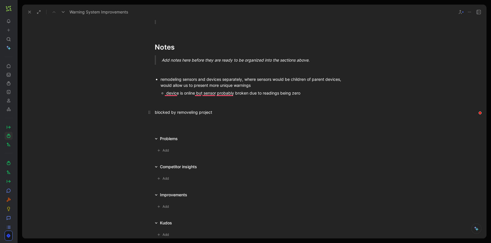
click at [175, 112] on div "blocked by removeling project" at bounding box center [254, 112] width 199 height 6
click at [155, 113] on div "blocked by device removeling project" at bounding box center [254, 112] width 199 height 6
click at [30, 14] on icon at bounding box center [29, 12] width 5 height 5
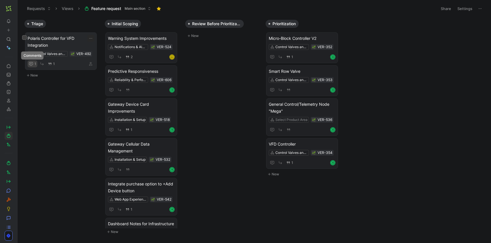
click at [31, 64] on icon "button" at bounding box center [31, 64] width 2 height 0
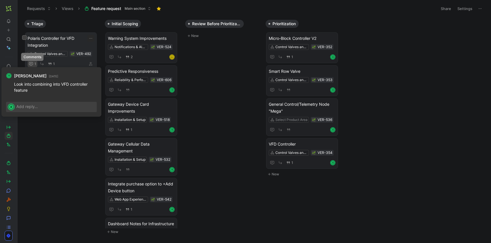
drag, startPoint x: 0, startPoint y: 0, endPoint x: 31, endPoint y: 64, distance: 71.0
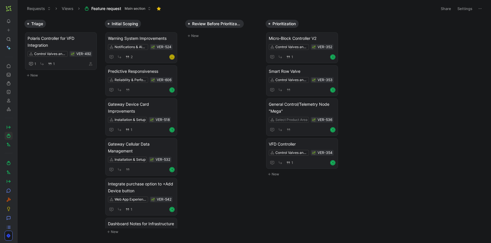
click at [20, 8] on icon at bounding box center [19, 8] width 5 height 5
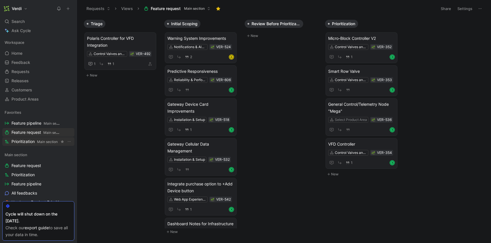
click at [24, 143] on span "Prioritization Main section" at bounding box center [34, 142] width 46 height 6
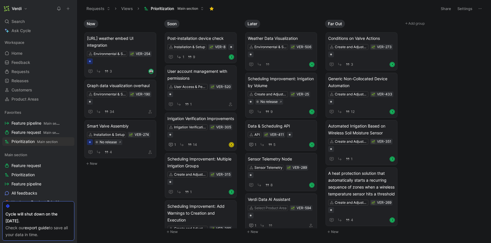
click at [75, 9] on use at bounding box center [76, 8] width 3 height 3
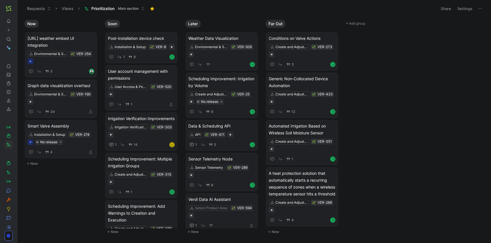
click at [479, 8] on icon at bounding box center [479, 8] width 5 height 5
click at [140, 9] on button "Prioritization Main section" at bounding box center [114, 8] width 65 height 9
click at [97, 24] on icon "button" at bounding box center [96, 24] width 5 height 5
click at [96, 23] on icon "button" at bounding box center [96, 24] width 5 height 5
click at [98, 22] on icon "button" at bounding box center [96, 24] width 5 height 5
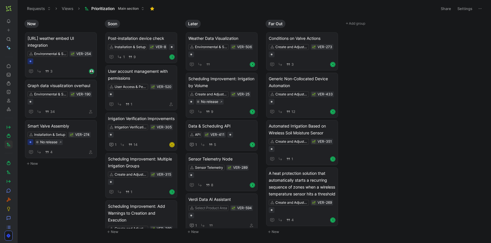
click at [464, 8] on button "Settings" at bounding box center [464, 9] width 20 height 8
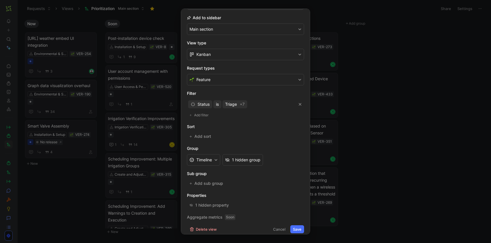
scroll to position [66, 0]
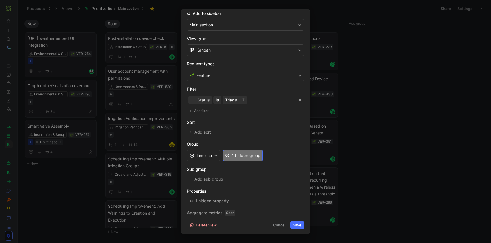
click at [234, 154] on div "1 hidden group" at bounding box center [246, 155] width 28 height 7
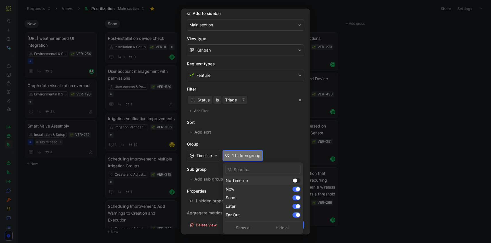
click at [293, 181] on div at bounding box center [295, 181] width 4 height 4
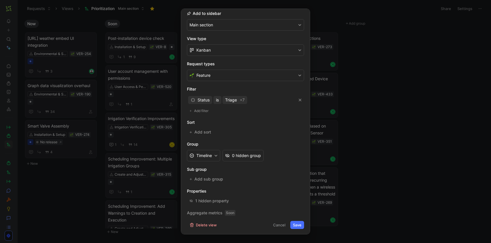
click at [294, 225] on button "Save" at bounding box center [297, 225] width 14 height 8
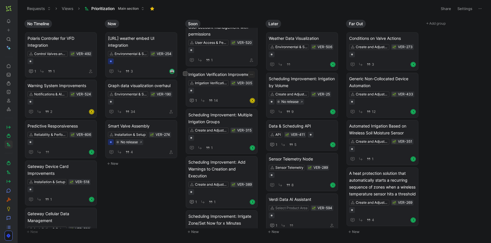
scroll to position [0, 0]
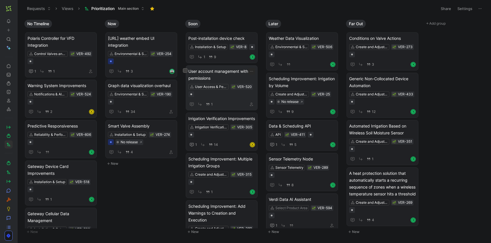
click at [219, 79] on span "User account management with permissions" at bounding box center [221, 75] width 67 height 14
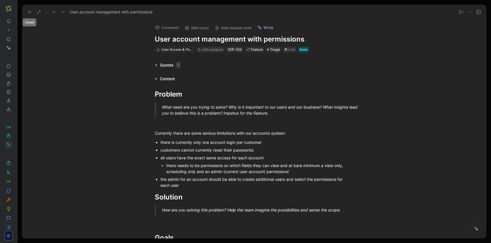
click at [28, 11] on use at bounding box center [29, 12] width 2 height 2
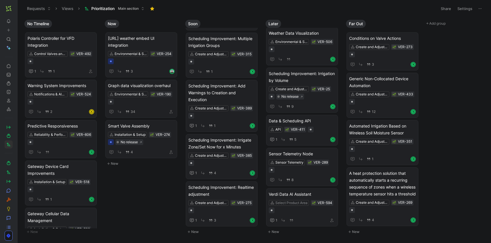
scroll to position [138, 0]
click at [18, 9] on use at bounding box center [18, 8] width 3 height 3
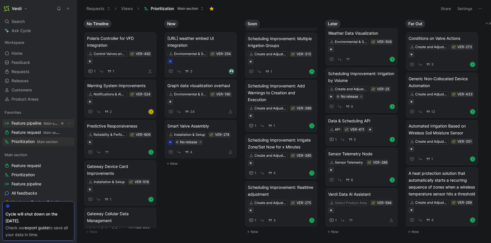
click at [43, 121] on span "Feature pipeline Main section" at bounding box center [35, 123] width 48 height 6
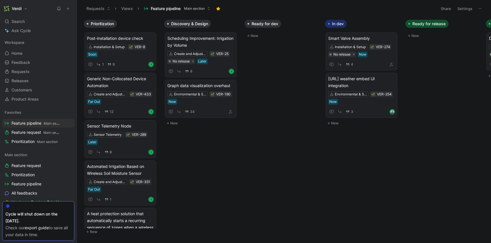
click at [75, 8] on icon at bounding box center [76, 8] width 5 height 5
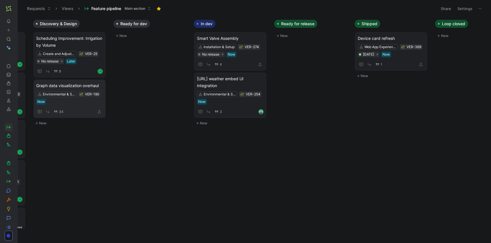
scroll to position [0, 71]
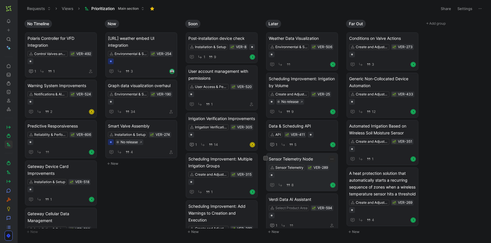
scroll to position [8, 0]
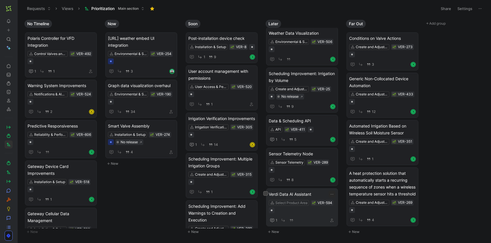
click at [303, 191] on span "Verdi Data AI Assistant" at bounding box center [302, 194] width 67 height 7
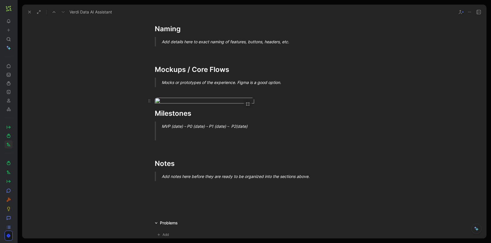
scroll to position [485, 0]
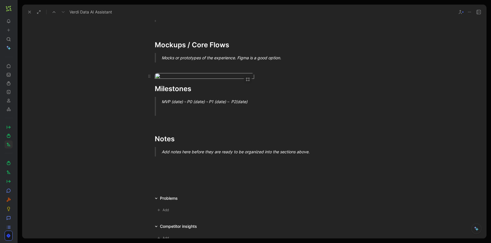
click at [220, 111] on body "To pick up a draggable item, press the space bar. While dragging, use the arrow…" at bounding box center [245, 121] width 491 height 243
click at [225, 122] on body "To pick up a draggable item, press the space bar. While dragging, use the arrow…" at bounding box center [245, 121] width 491 height 243
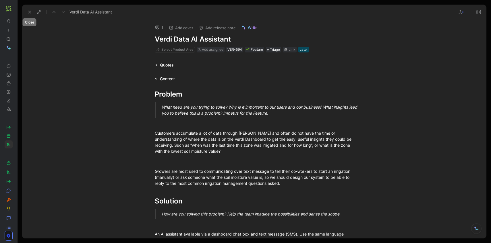
click at [27, 11] on button at bounding box center [30, 12] width 8 height 8
